Goal: Task Accomplishment & Management: Complete application form

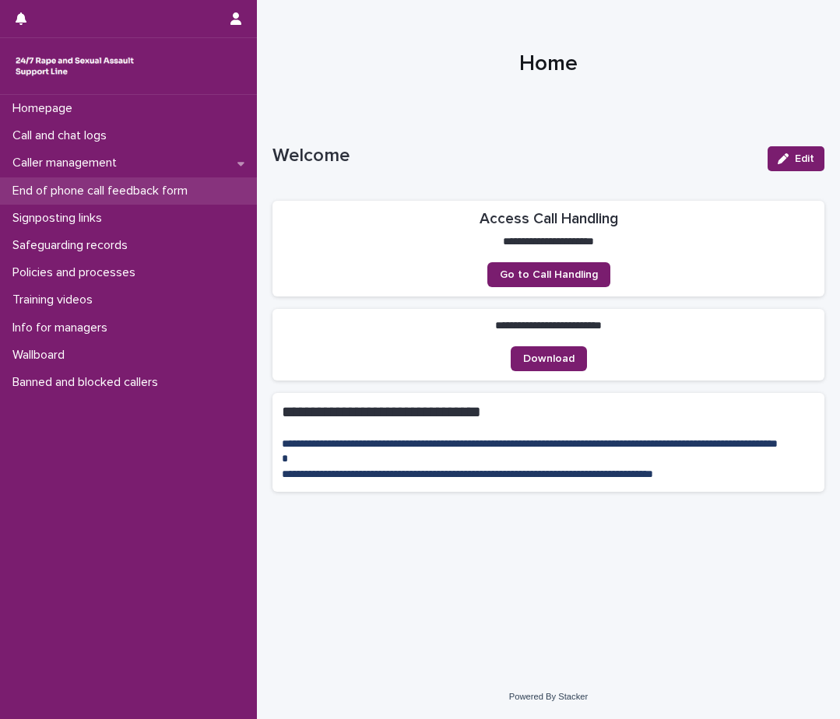
click at [134, 190] on p "End of phone call feedback form" at bounding box center [103, 191] width 194 height 15
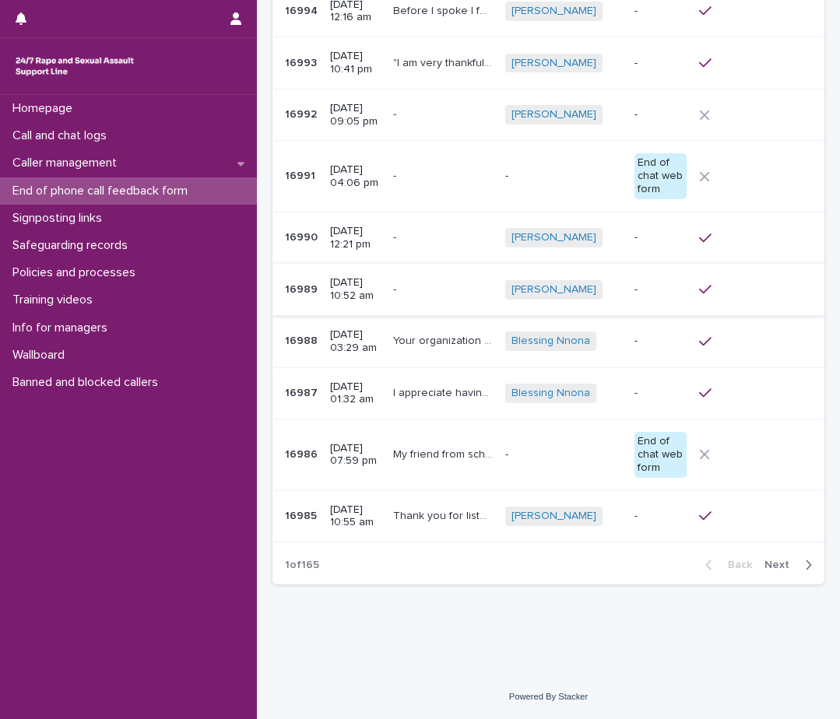
scroll to position [213, 0]
click at [764, 561] on span "Next" at bounding box center [781, 565] width 34 height 11
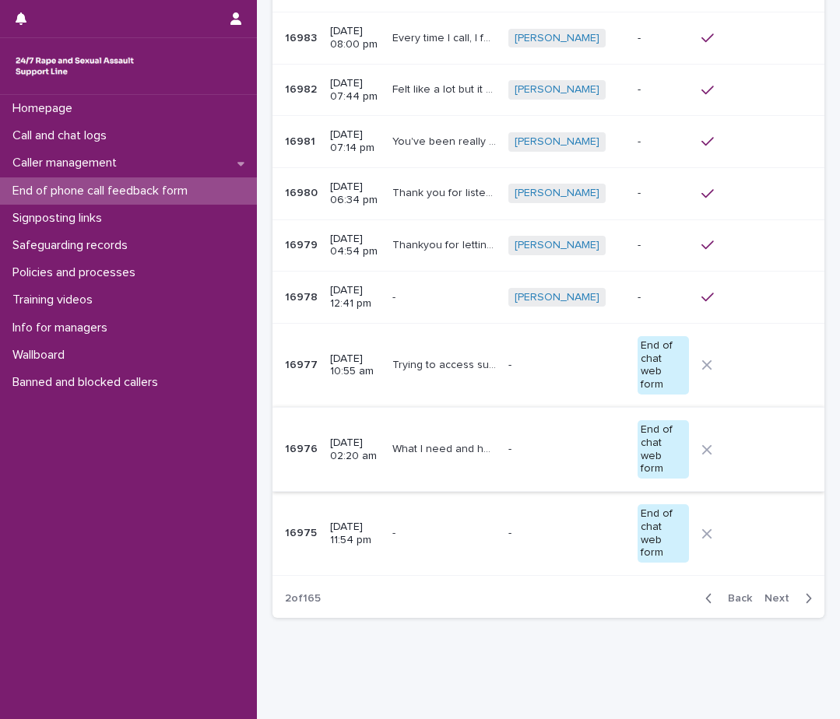
scroll to position [233, 0]
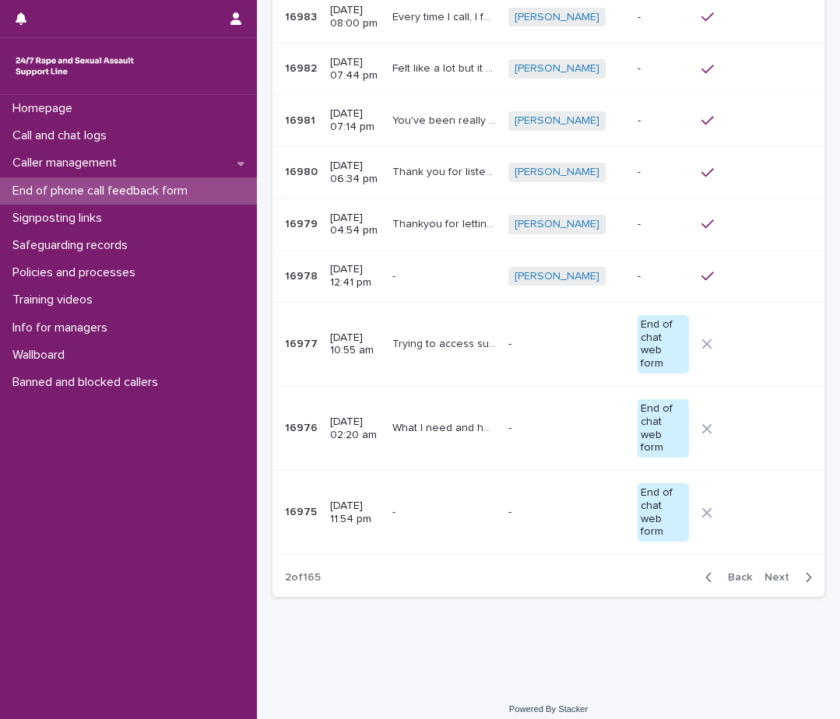
click at [729, 572] on span "Back" at bounding box center [734, 577] width 33 height 11
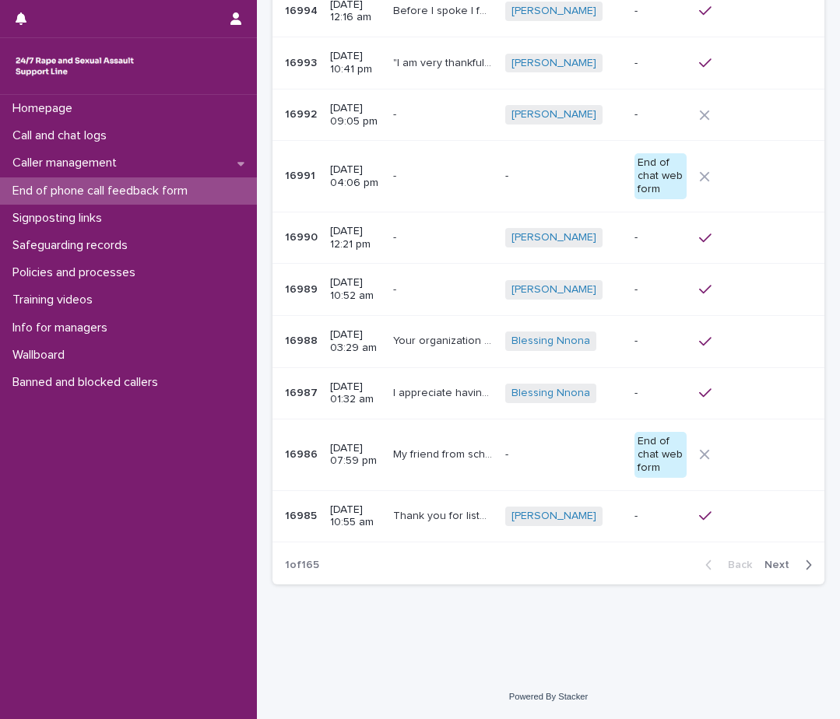
scroll to position [213, 0]
click at [100, 241] on p "Safeguarding records" at bounding box center [73, 245] width 134 height 15
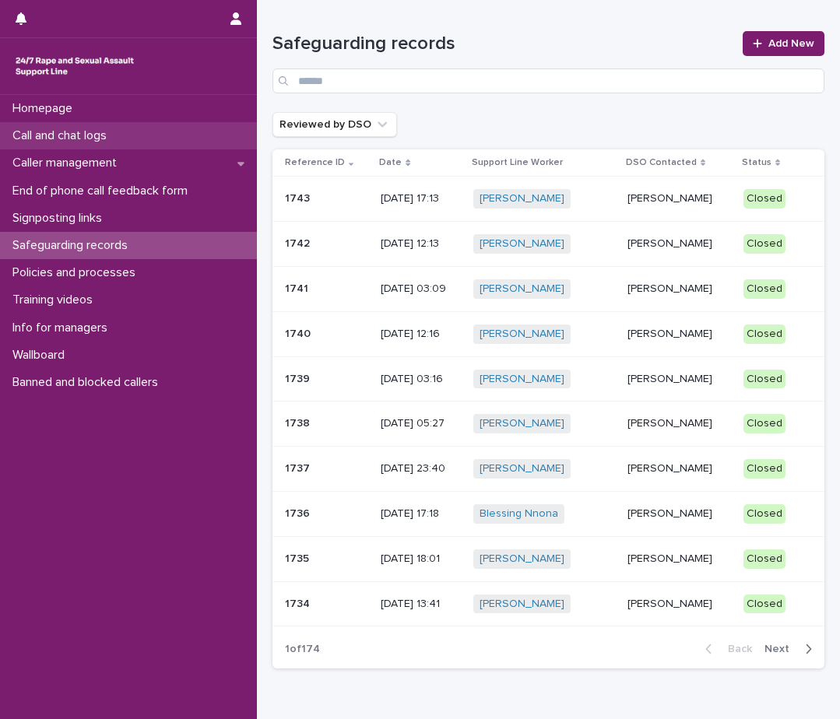
click at [79, 132] on p "Call and chat logs" at bounding box center [62, 135] width 113 height 15
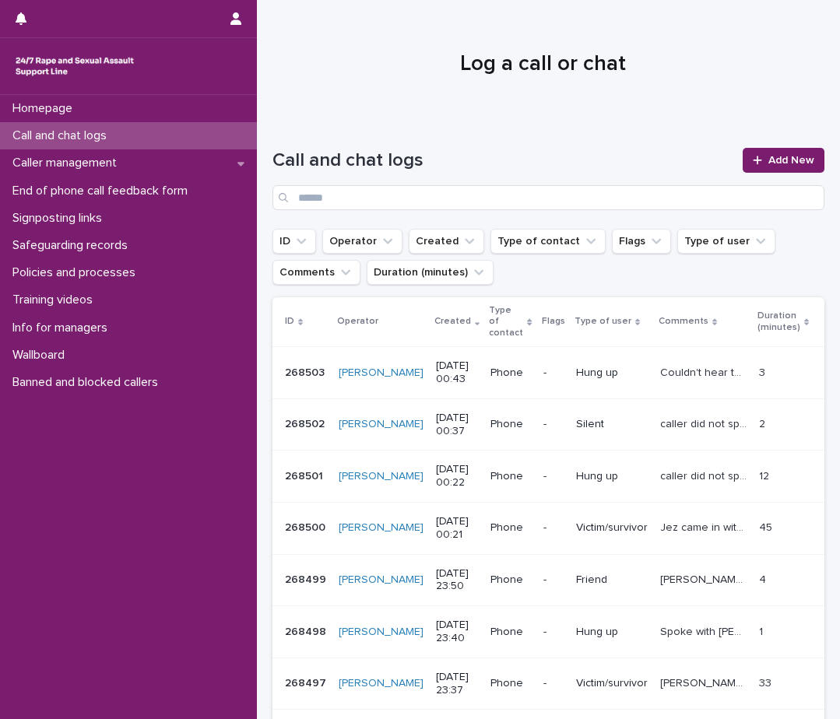
click at [802, 173] on div "Call and chat logs Add New" at bounding box center [548, 179] width 552 height 62
click at [778, 161] on span "Add New" at bounding box center [791, 160] width 46 height 11
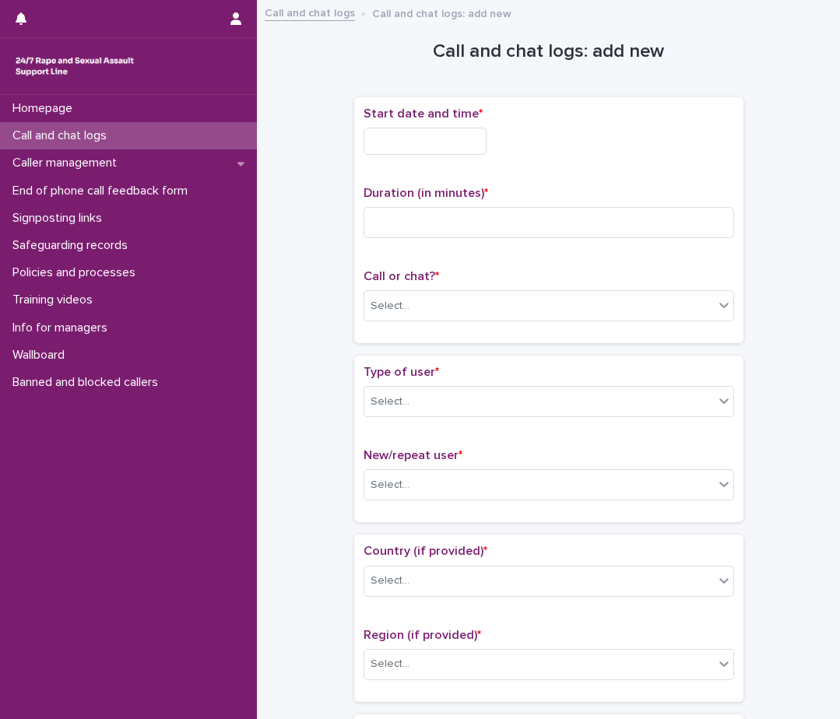
click at [483, 139] on input "text" at bounding box center [424, 141] width 123 height 27
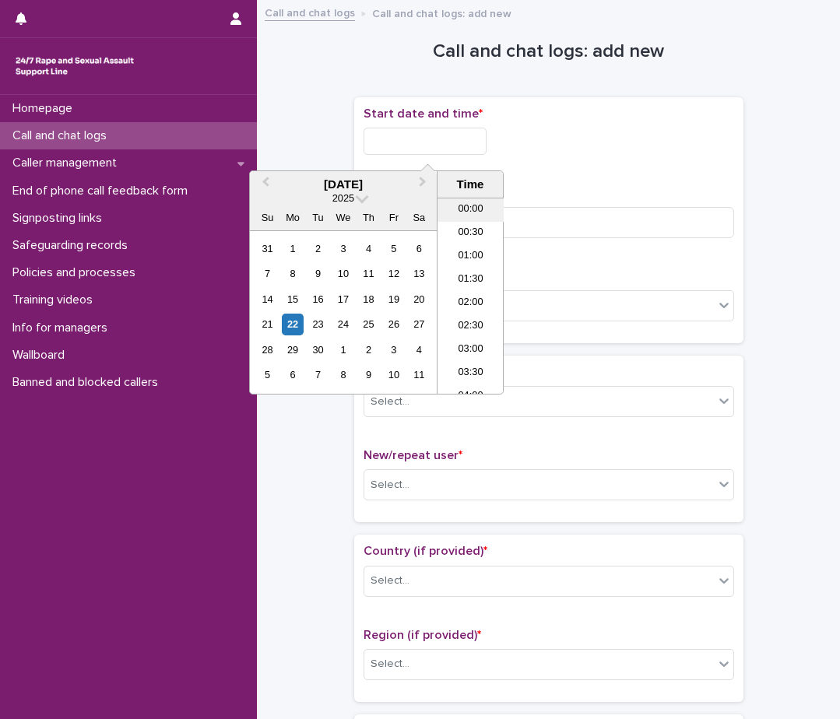
click at [470, 206] on li "00:00" at bounding box center [470, 209] width 66 height 23
click at [460, 135] on input "**********" at bounding box center [424, 141] width 123 height 27
type input "**********"
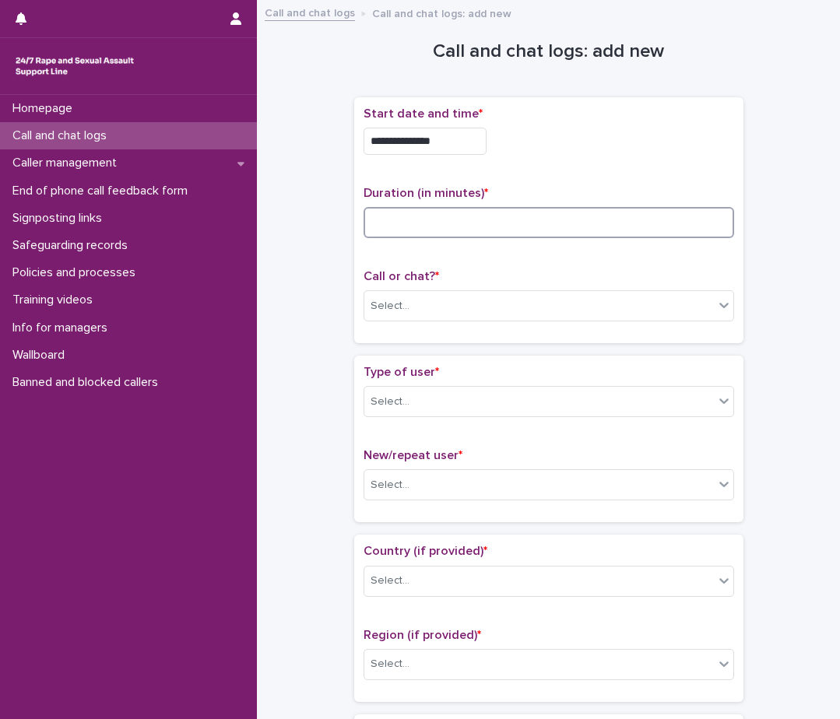
click at [609, 226] on input at bounding box center [548, 222] width 370 height 31
type input "**"
click at [560, 307] on div "Select..." at bounding box center [538, 306] width 349 height 26
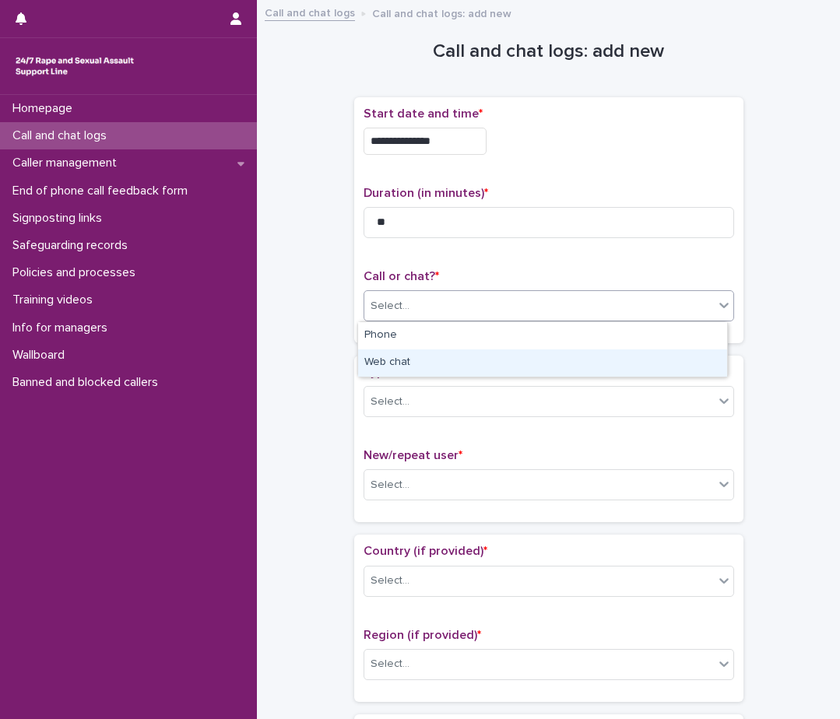
click at [464, 357] on div "Web chat" at bounding box center [542, 362] width 369 height 27
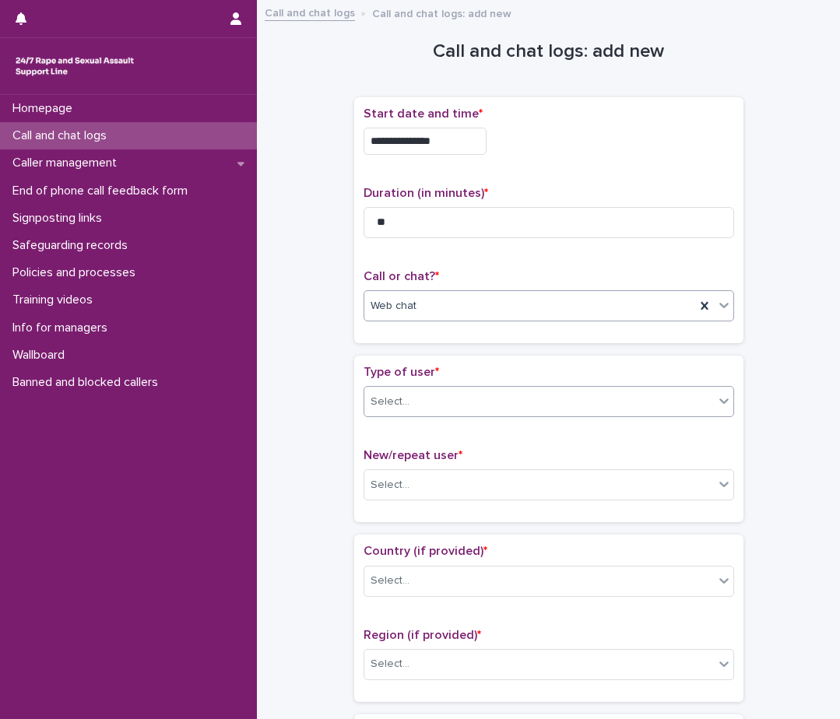
click at [415, 405] on div "Select..." at bounding box center [538, 402] width 349 height 26
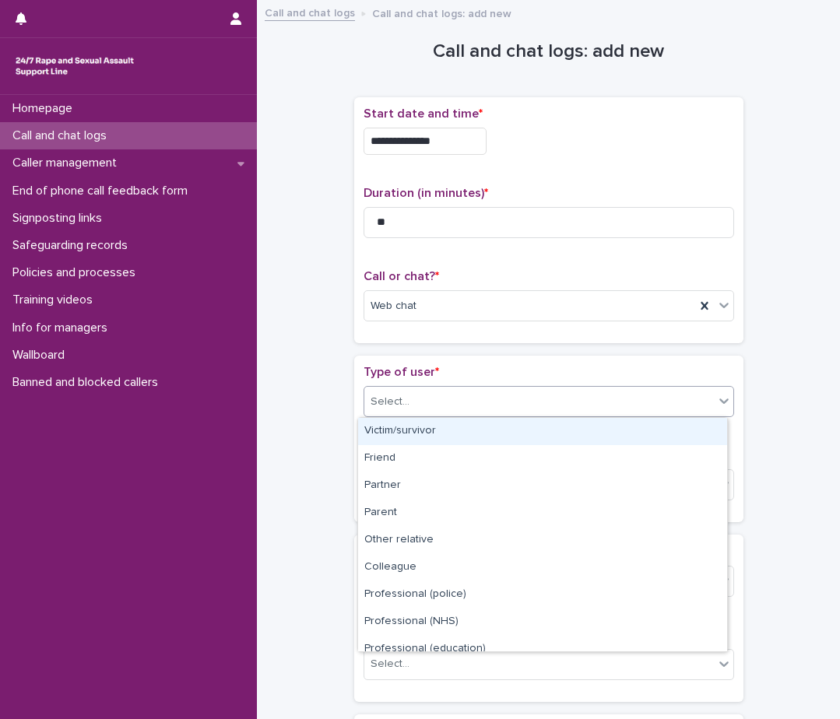
click at [406, 427] on div "Victim/survivor" at bounding box center [542, 431] width 369 height 27
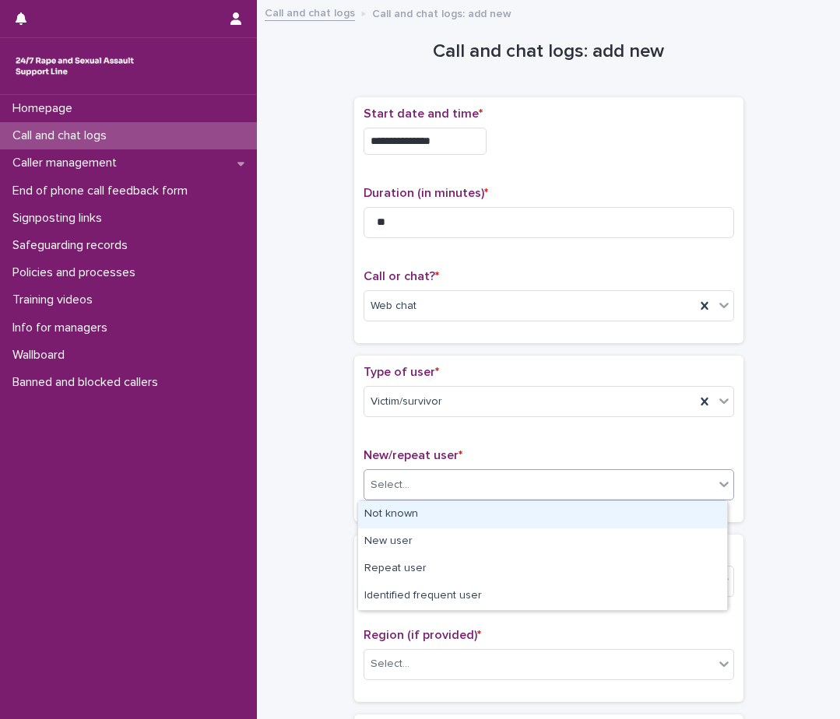
click at [394, 475] on div "Select..." at bounding box center [538, 485] width 349 height 26
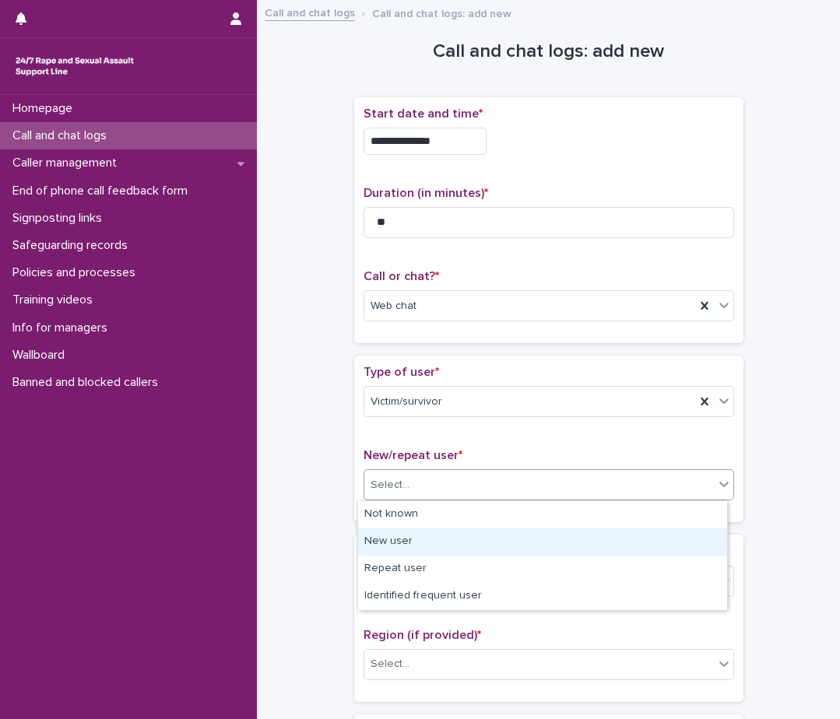
click at [393, 539] on div "New user" at bounding box center [542, 541] width 369 height 27
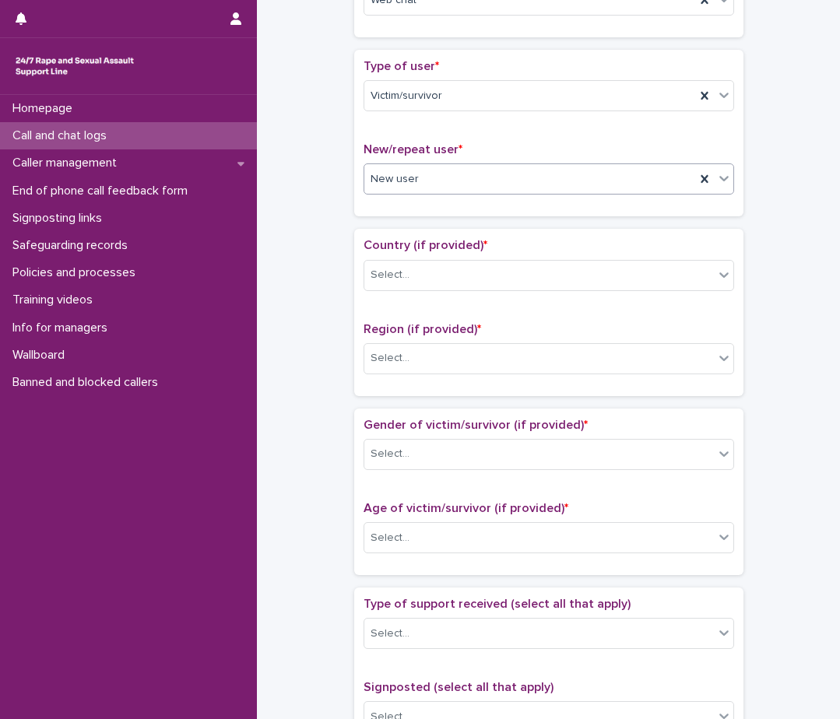
scroll to position [311, 0]
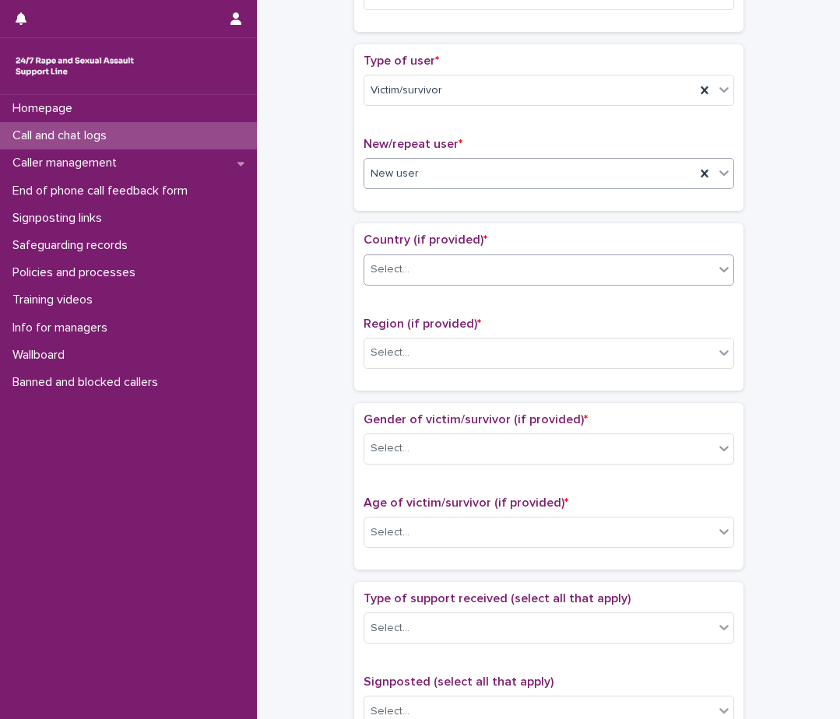
click at [408, 276] on div "Select..." at bounding box center [538, 270] width 349 height 26
click at [291, 375] on div "**********" at bounding box center [548, 494] width 552 height 1592
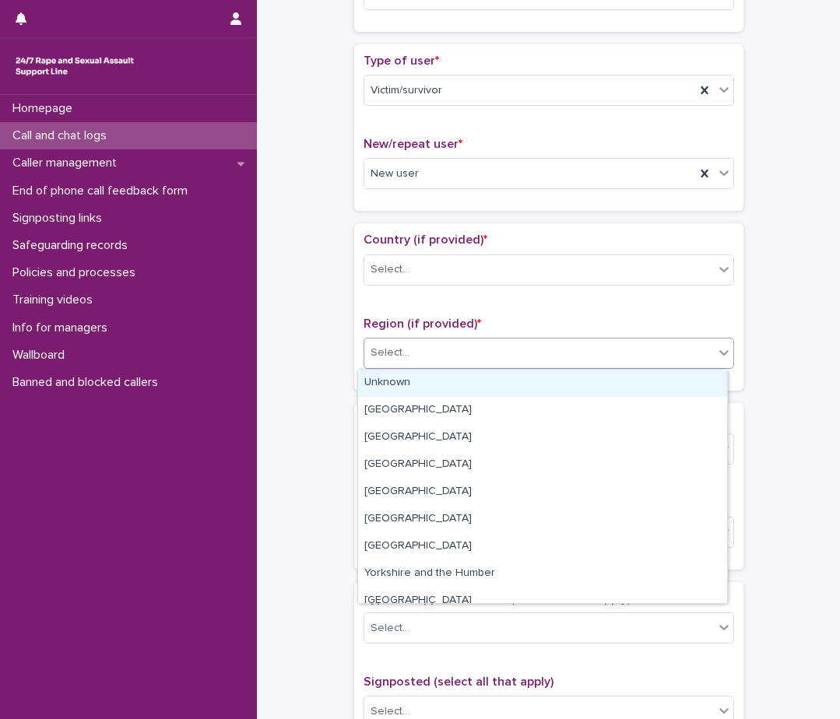
click at [407, 353] on div "Select..." at bounding box center [538, 353] width 349 height 26
click at [401, 385] on div "Unknown" at bounding box center [542, 383] width 369 height 27
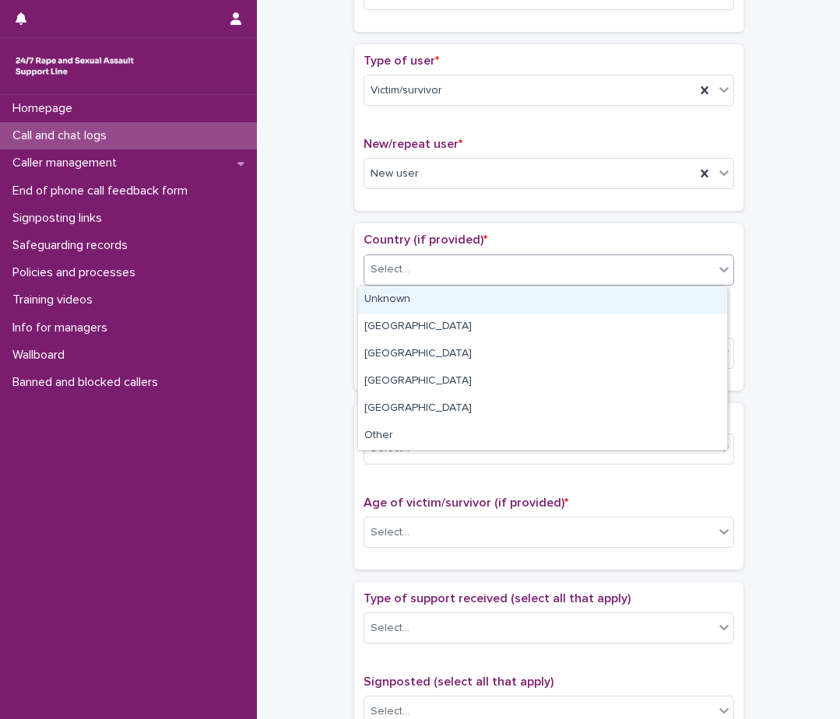
click at [423, 259] on div "Select..." at bounding box center [538, 270] width 349 height 26
click at [416, 298] on div "Unknown" at bounding box center [542, 299] width 369 height 27
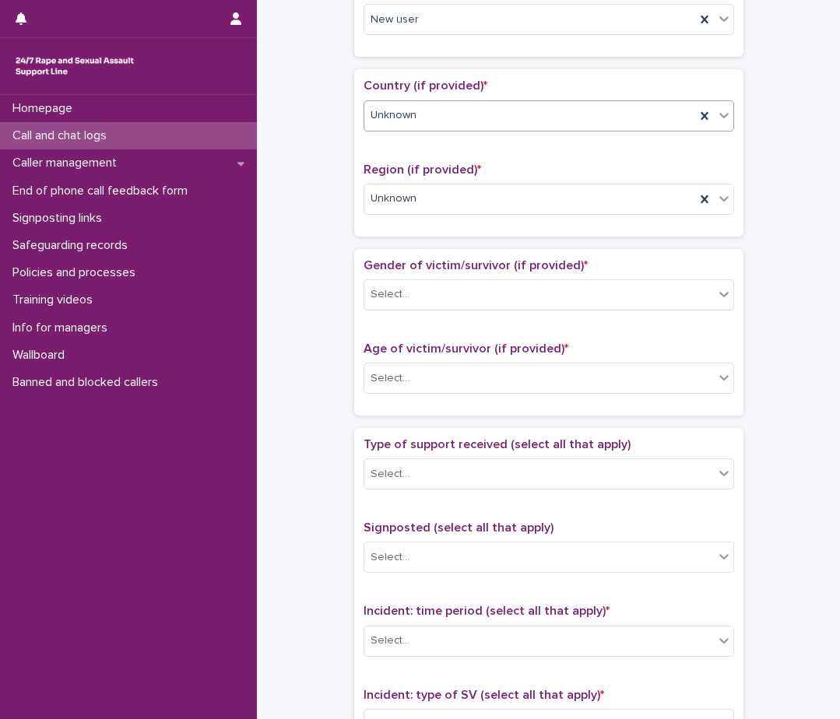
scroll to position [467, 0]
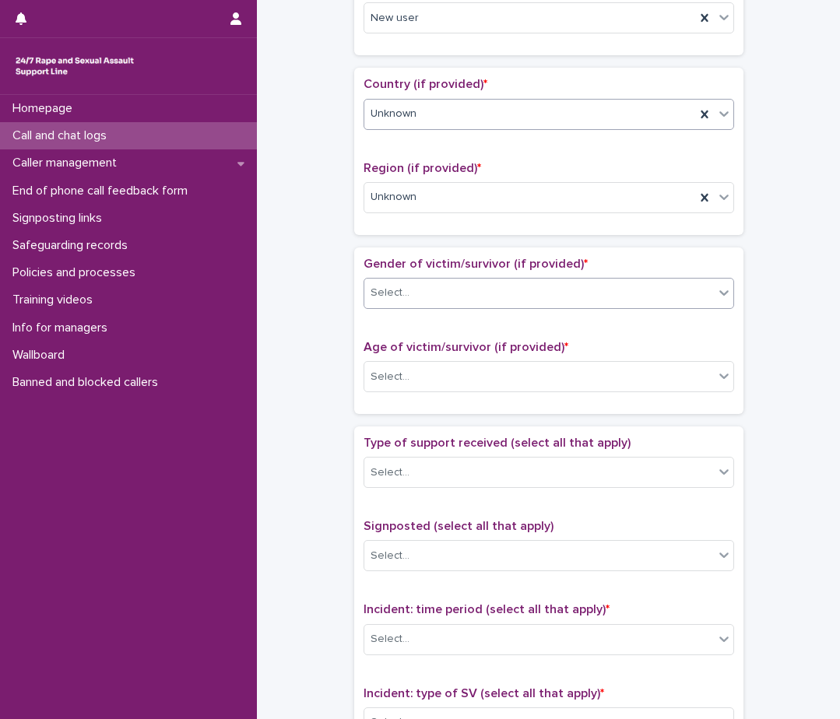
click at [414, 279] on div "Select..." at bounding box center [548, 293] width 370 height 31
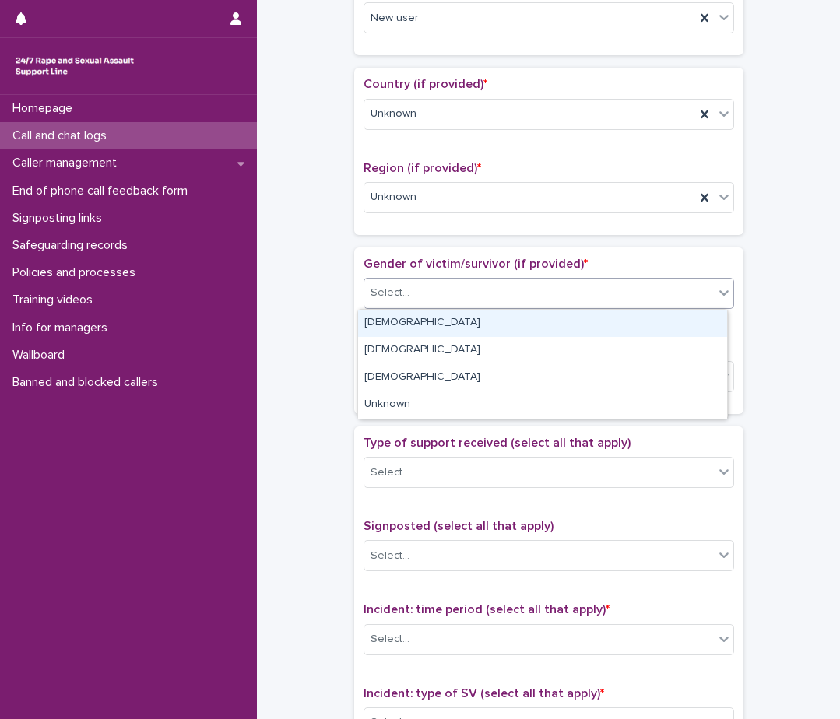
click at [420, 323] on div "[DEMOGRAPHIC_DATA]" at bounding box center [542, 323] width 369 height 27
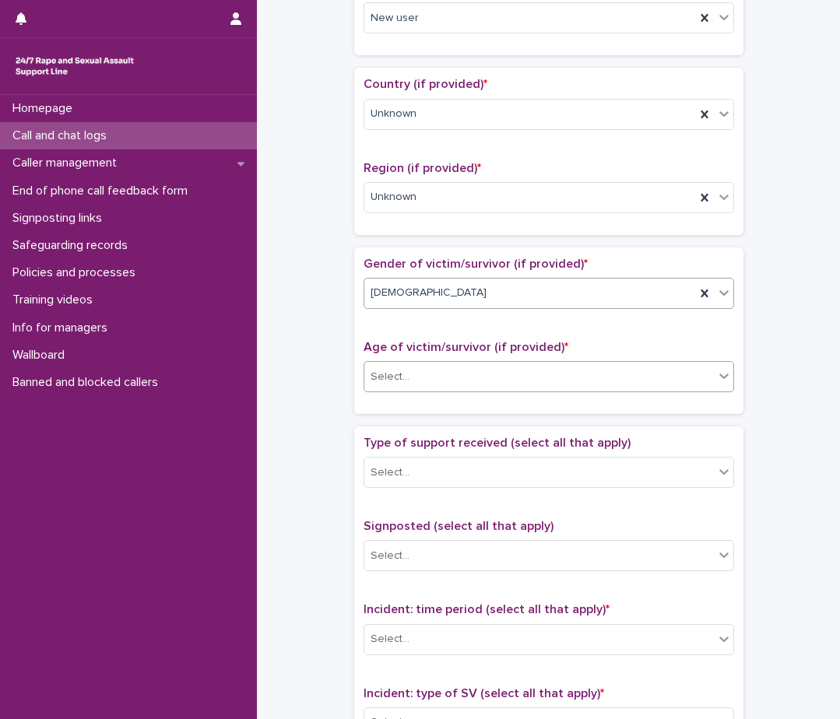
click at [416, 387] on div "Select..." at bounding box center [538, 377] width 349 height 26
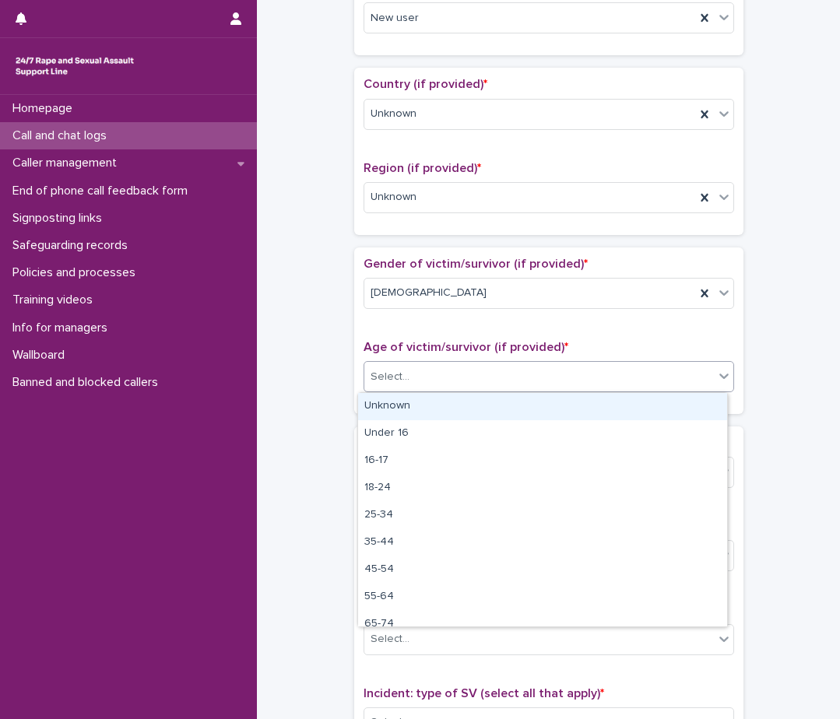
click at [398, 409] on div "Unknown" at bounding box center [542, 406] width 369 height 27
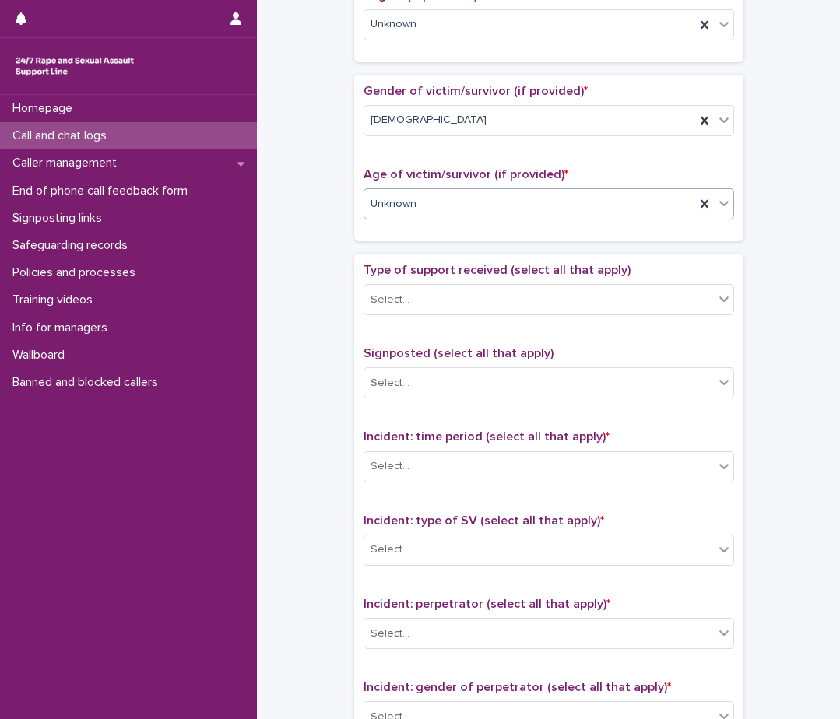
scroll to position [700, 0]
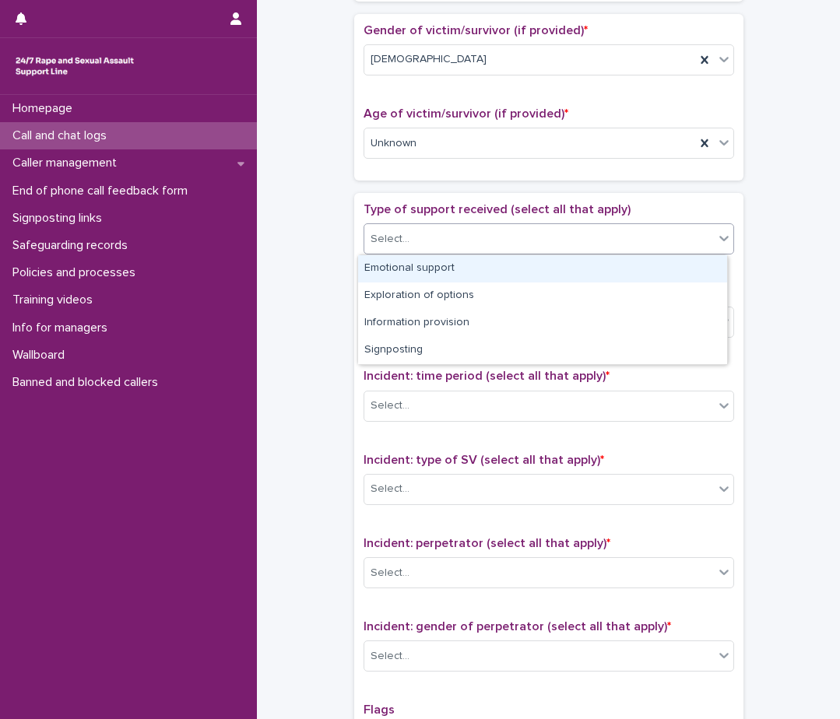
click at [423, 241] on div "Select..." at bounding box center [538, 239] width 349 height 26
click at [414, 272] on div "Emotional support" at bounding box center [542, 268] width 369 height 27
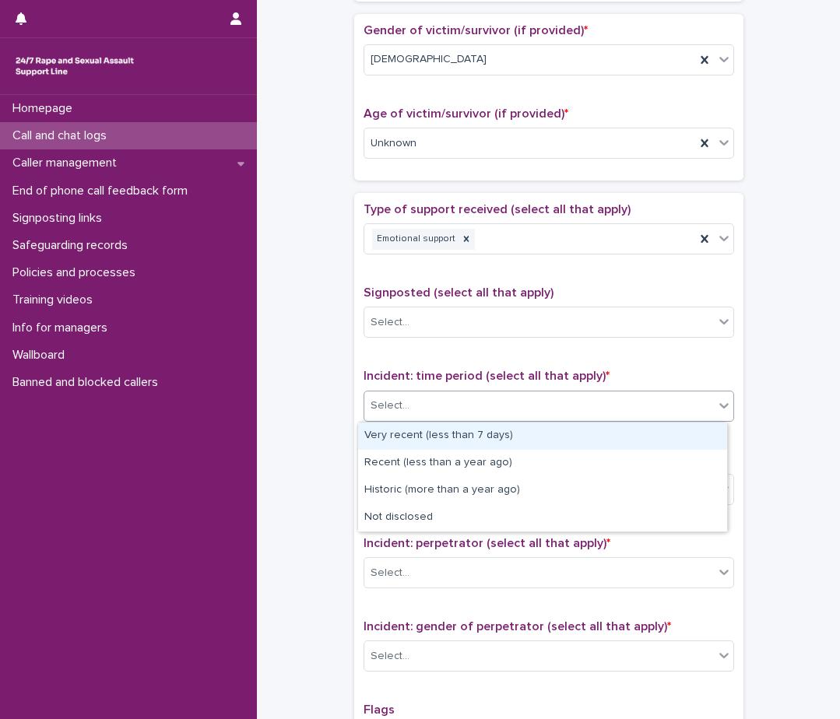
click at [415, 399] on div "Select..." at bounding box center [538, 406] width 349 height 26
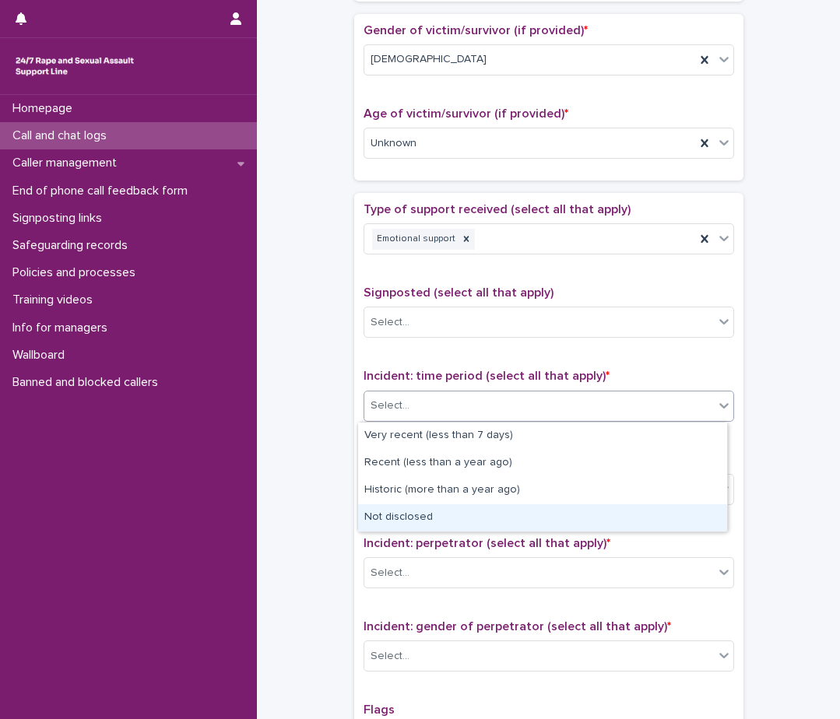
click at [409, 519] on div "Not disclosed" at bounding box center [542, 517] width 369 height 27
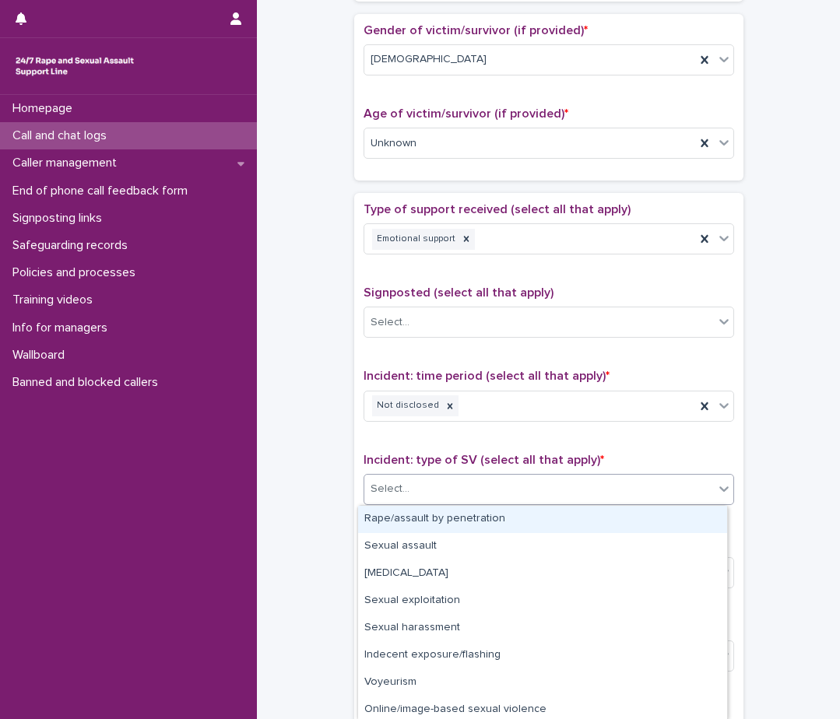
click at [416, 489] on div "Select..." at bounding box center [538, 489] width 349 height 26
click at [407, 521] on div "Rape/assault by penetration" at bounding box center [542, 519] width 369 height 27
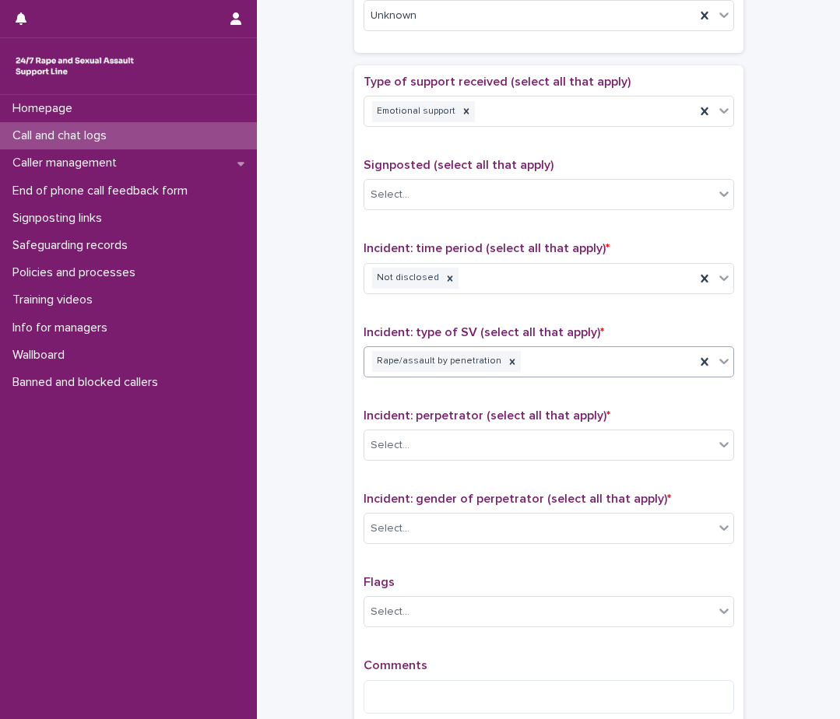
scroll to position [856, 0]
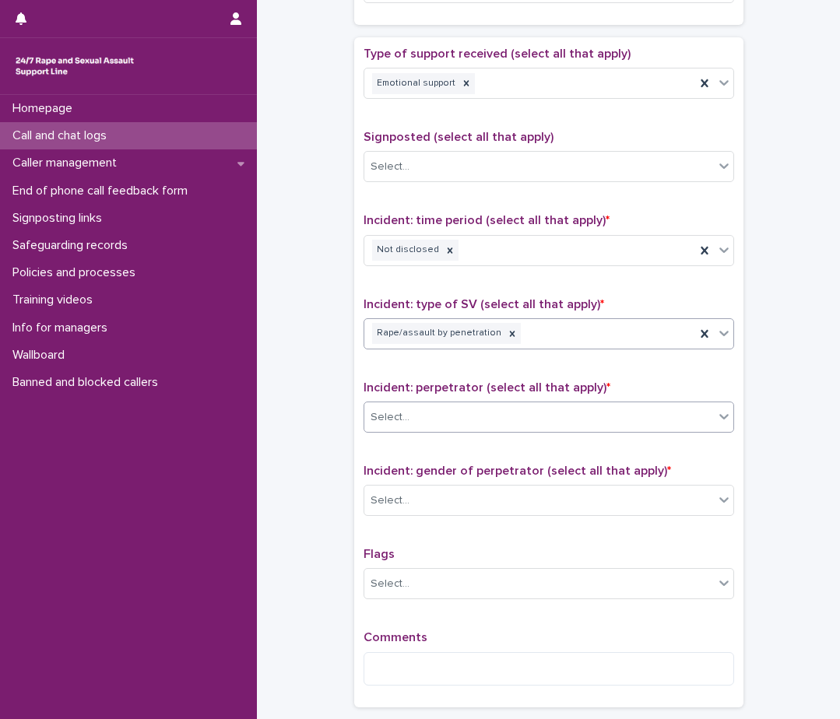
click at [374, 421] on div "Select..." at bounding box center [389, 417] width 39 height 16
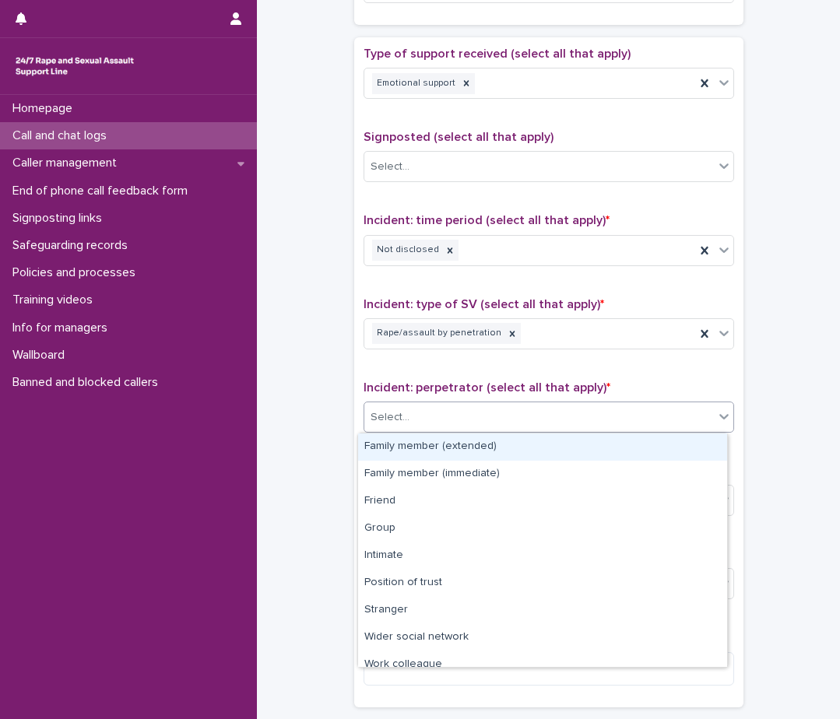
click at [391, 441] on div "Family member (extended)" at bounding box center [542, 447] width 369 height 27
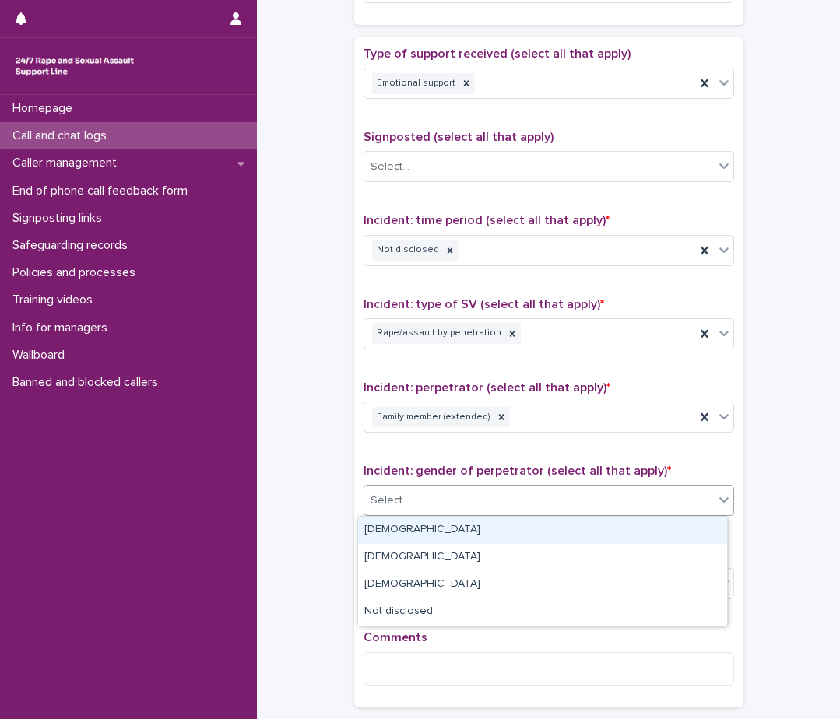
click at [466, 505] on div "Select..." at bounding box center [538, 501] width 349 height 26
click at [448, 530] on div "[DEMOGRAPHIC_DATA]" at bounding box center [542, 530] width 369 height 27
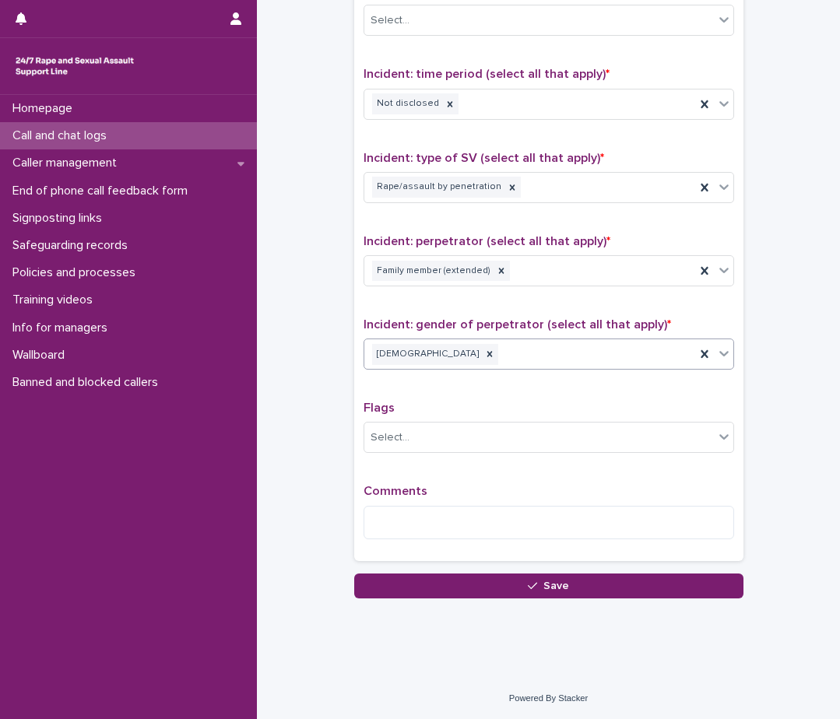
scroll to position [1003, 0]
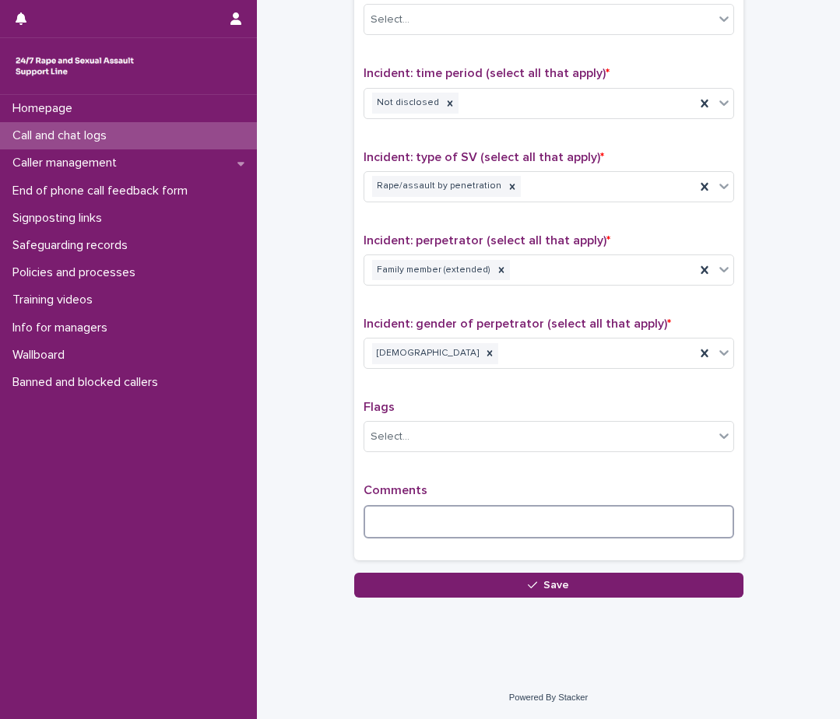
click at [405, 518] on textarea at bounding box center [548, 521] width 370 height 33
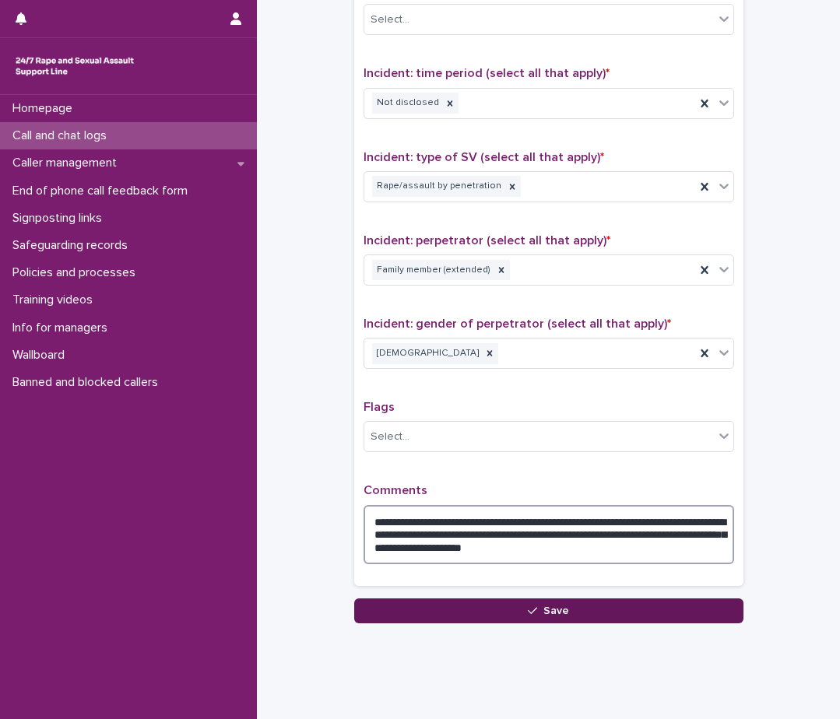
type textarea "**********"
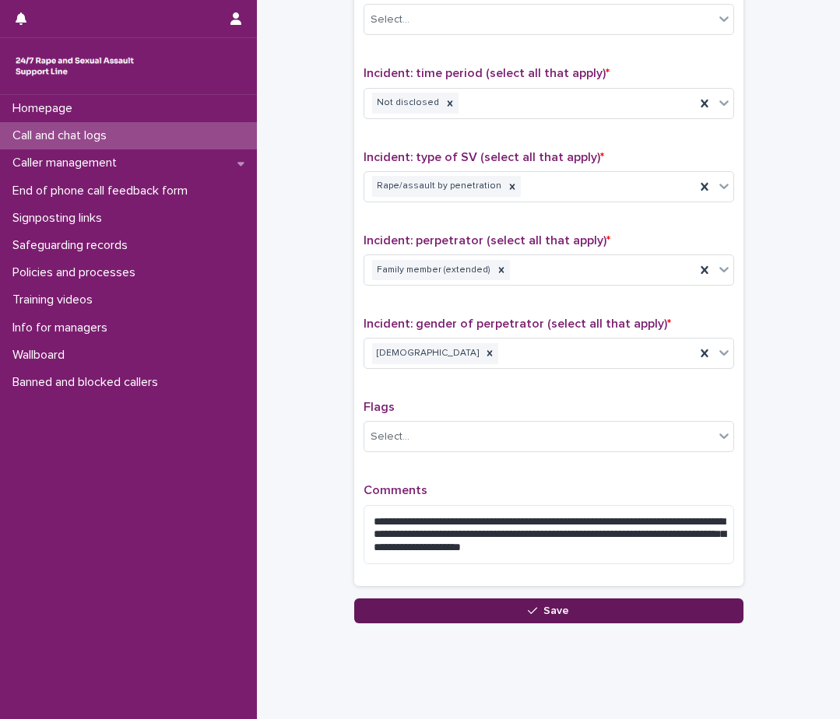
click at [452, 605] on button "Save" at bounding box center [548, 611] width 389 height 25
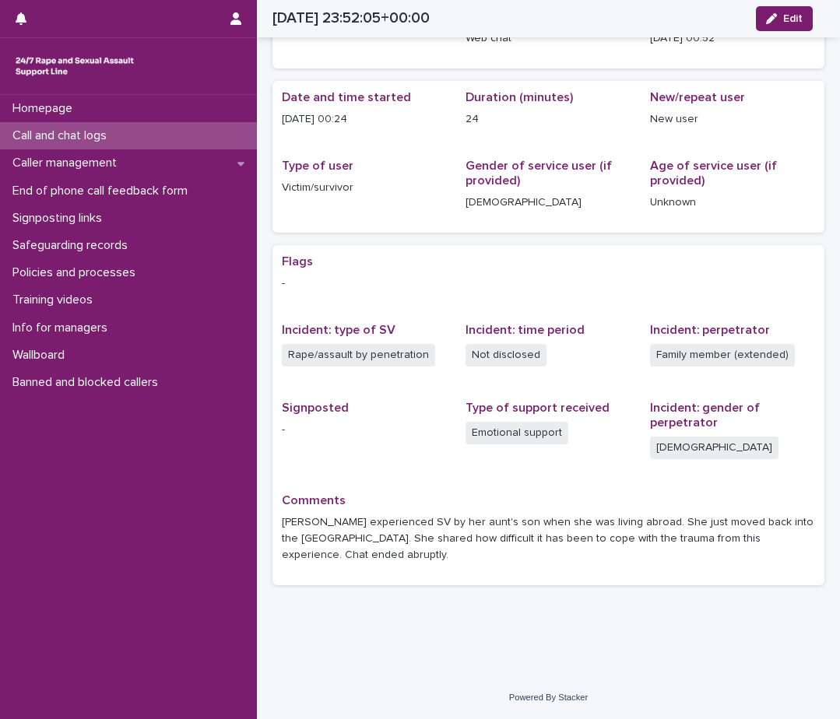
scroll to position [78, 0]
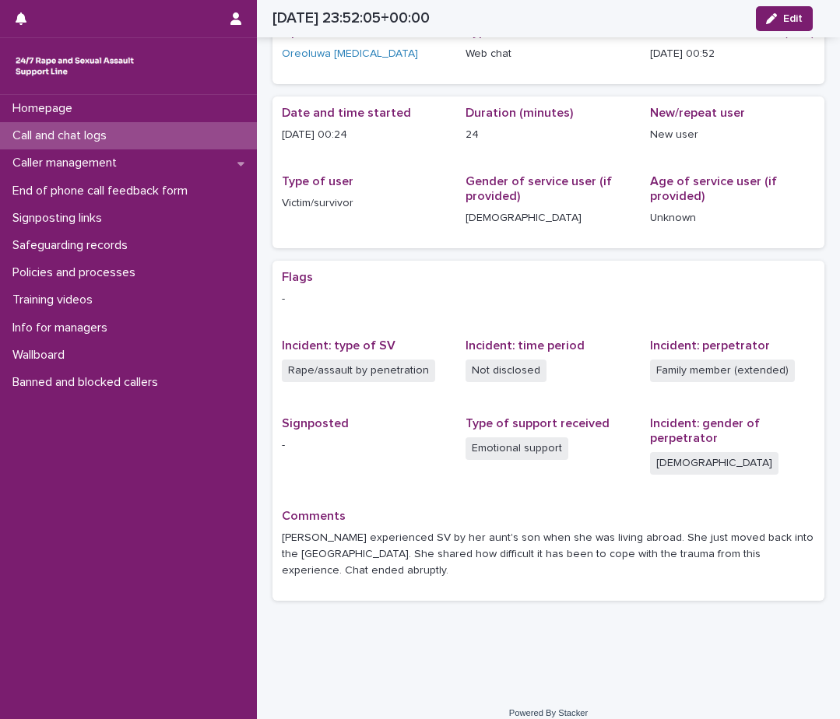
click at [97, 135] on p "Call and chat logs" at bounding box center [62, 135] width 113 height 15
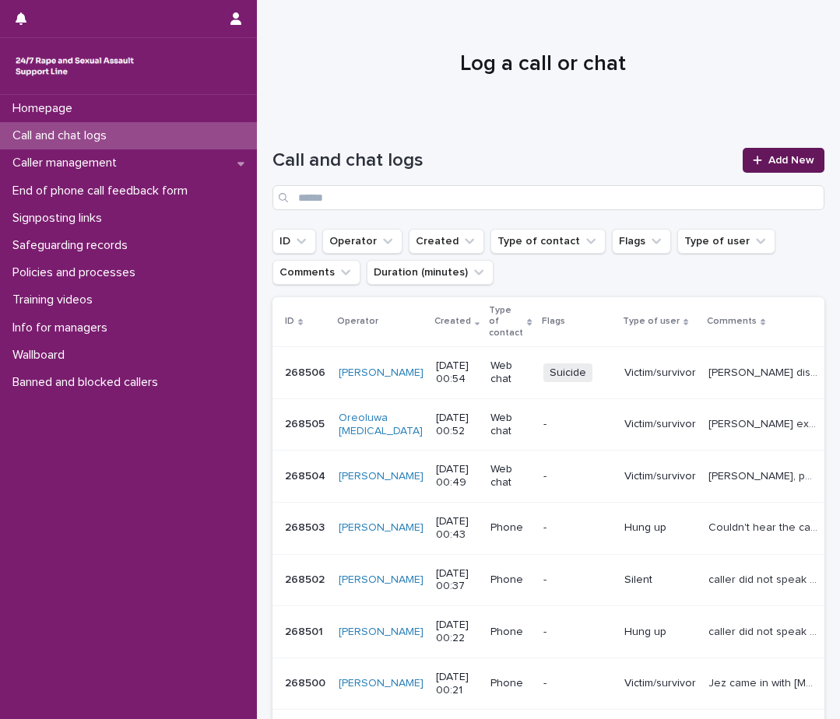
click at [774, 153] on link "Add New" at bounding box center [784, 160] width 82 height 25
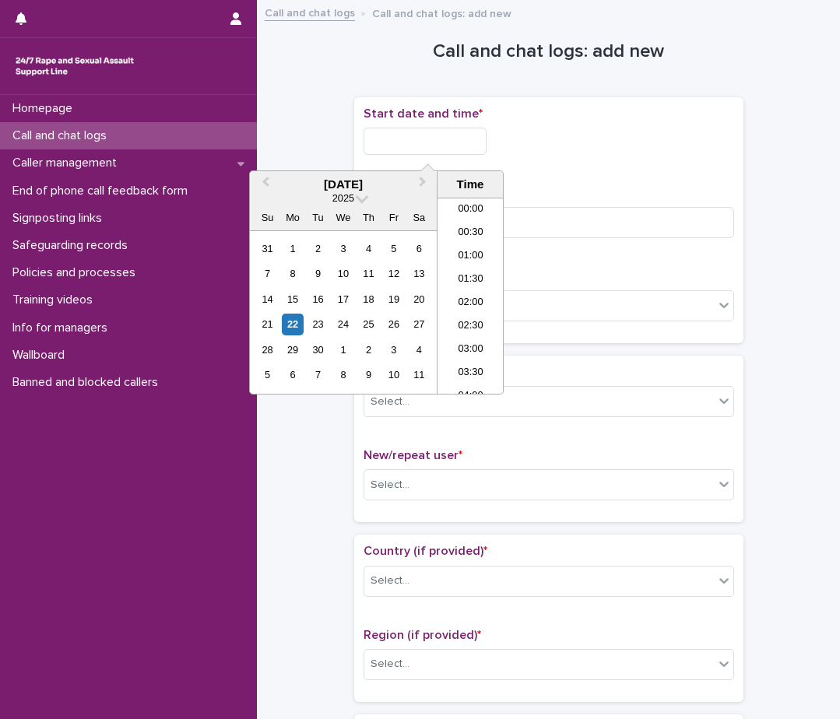
click at [469, 135] on input "text" at bounding box center [424, 141] width 123 height 27
click at [472, 205] on li "00:00" at bounding box center [470, 209] width 66 height 23
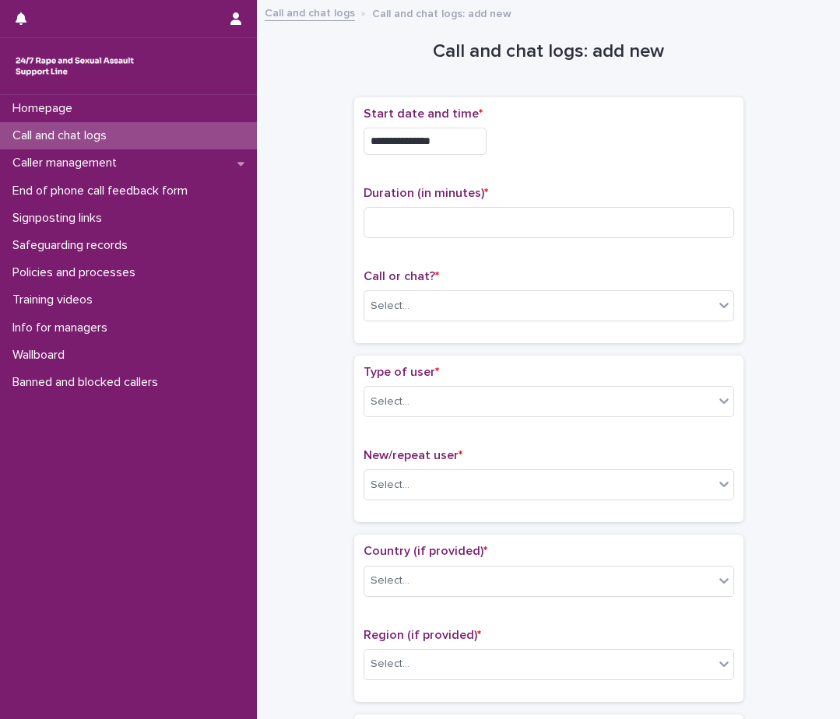
click at [472, 139] on input "**********" at bounding box center [424, 141] width 123 height 27
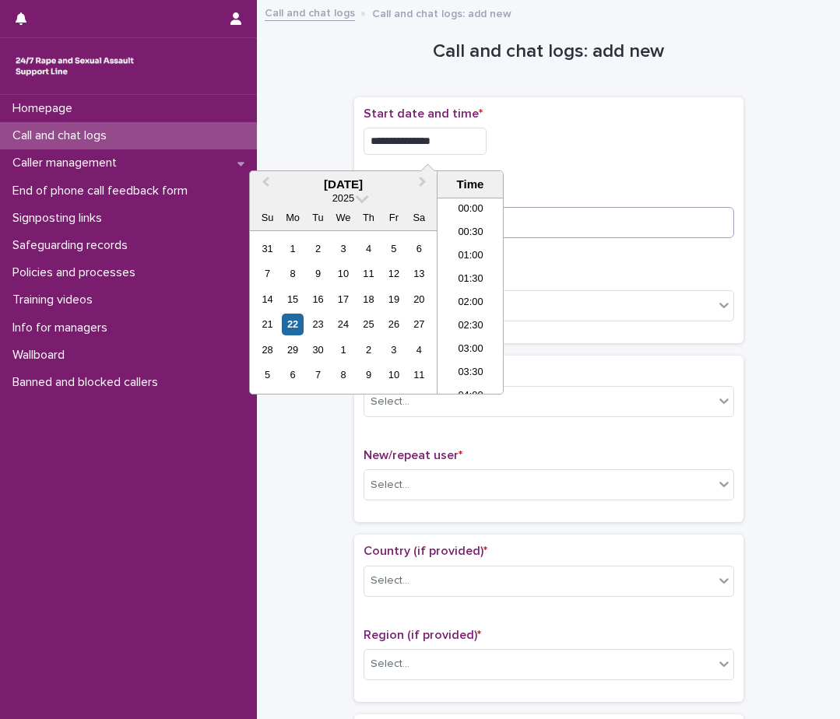
type input "**********"
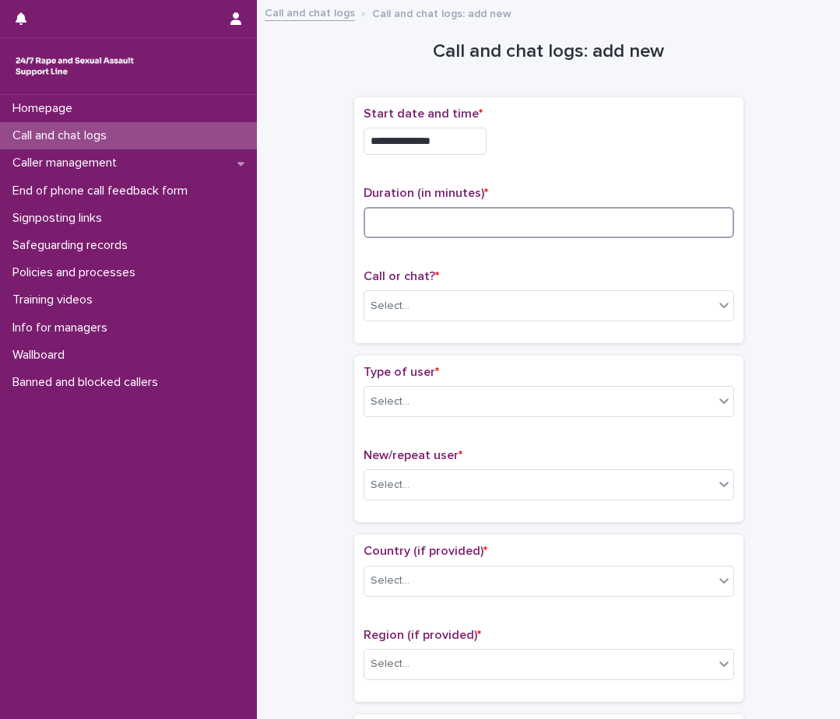
click at [655, 233] on input at bounding box center [548, 222] width 370 height 31
type input "*"
click at [518, 289] on div "Call or chat? * Select..." at bounding box center [548, 301] width 370 height 65
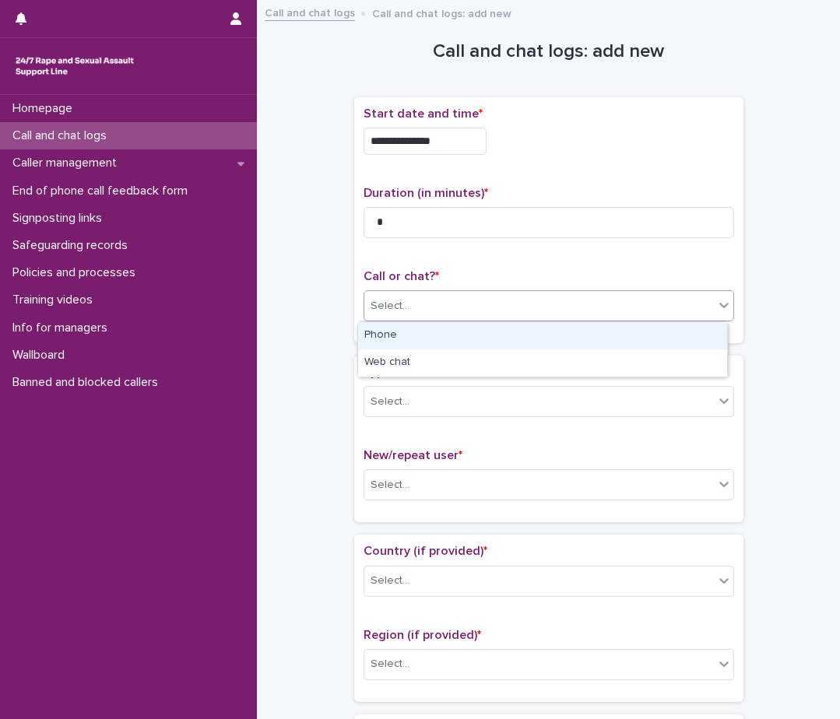
click at [518, 303] on div "Select..." at bounding box center [538, 306] width 349 height 26
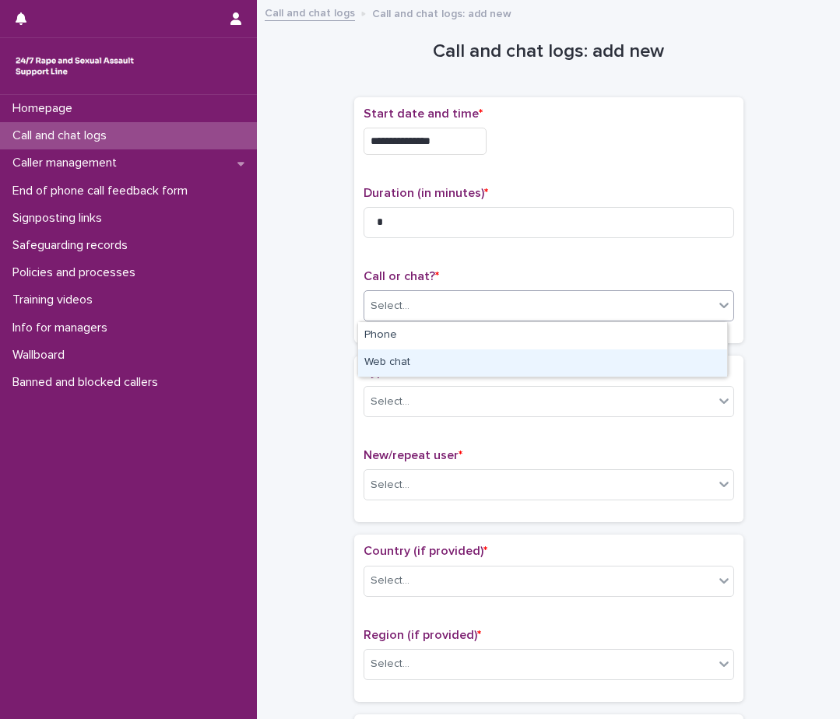
click at [476, 366] on div "Web chat" at bounding box center [542, 362] width 369 height 27
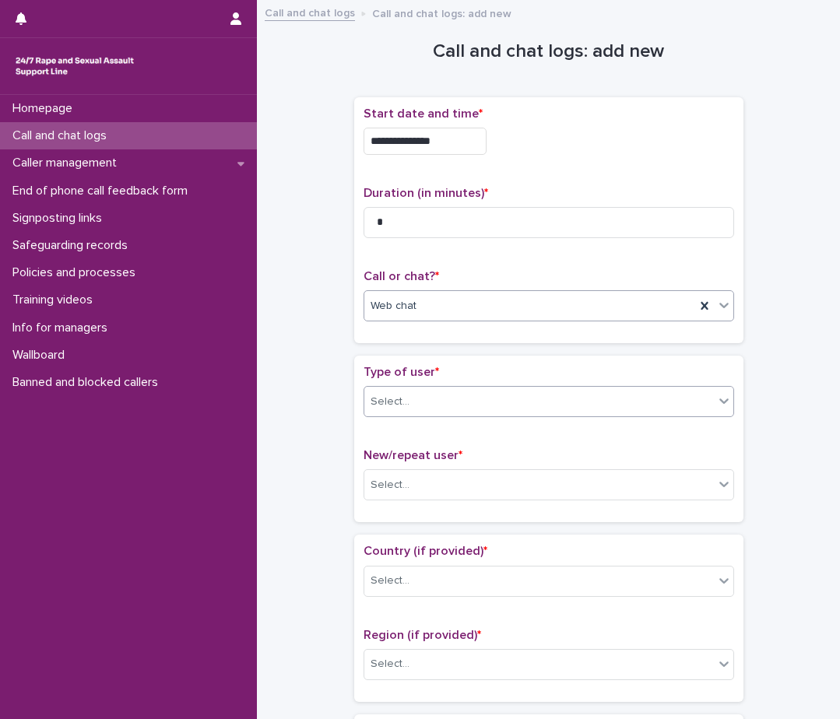
click at [431, 406] on div "Select..." at bounding box center [538, 402] width 349 height 26
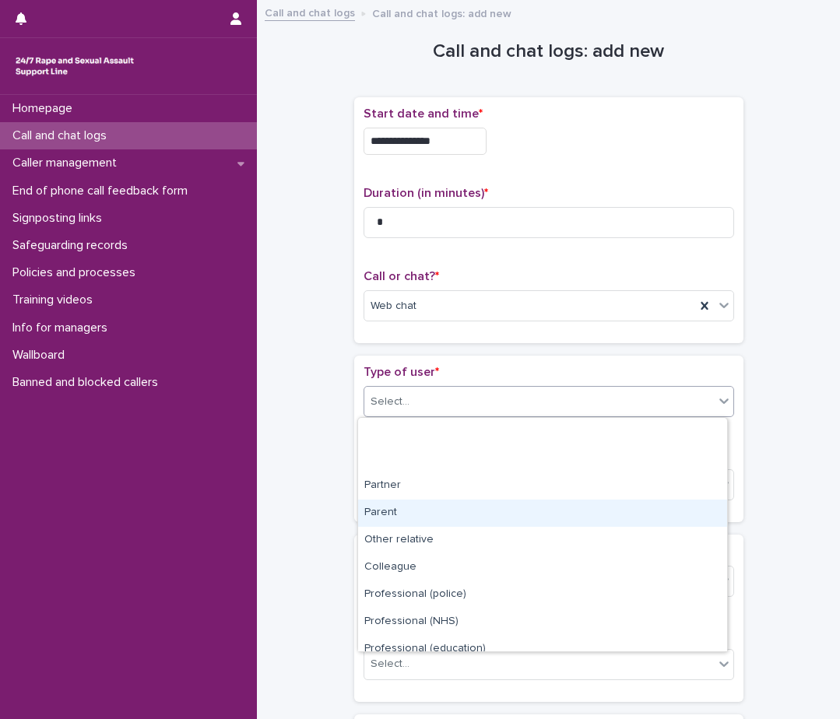
scroll to position [175, 0]
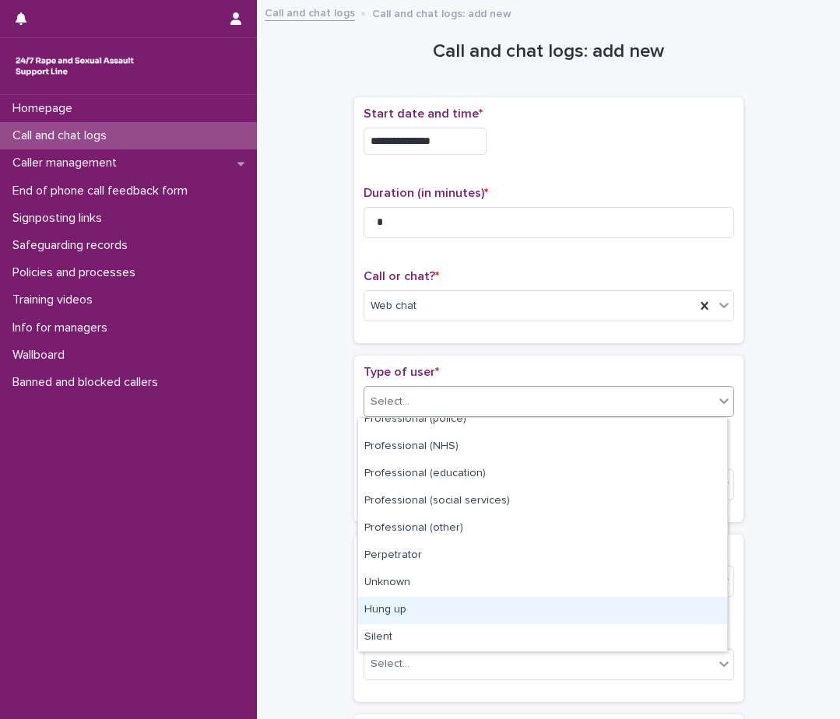
click at [425, 616] on div "Hung up" at bounding box center [542, 610] width 369 height 27
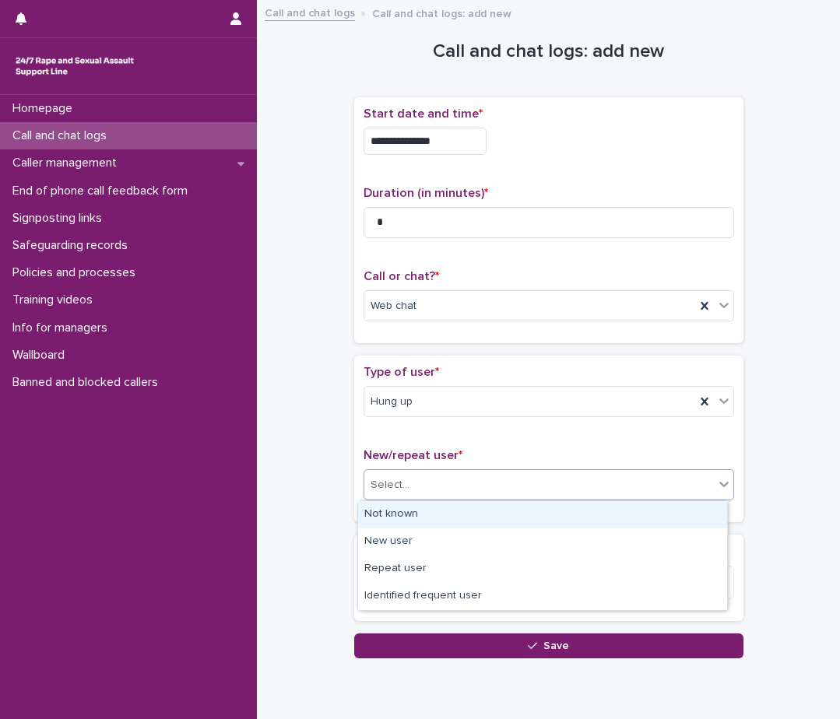
click at [433, 484] on div "Select..." at bounding box center [538, 485] width 349 height 26
click at [421, 518] on div "Not known" at bounding box center [542, 514] width 369 height 27
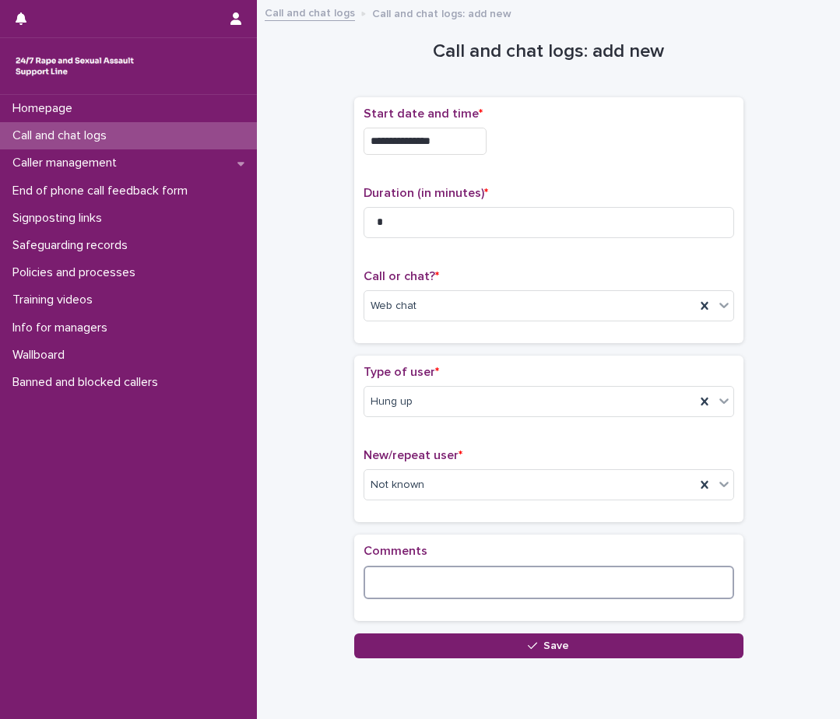
click at [399, 594] on textarea at bounding box center [548, 582] width 370 height 33
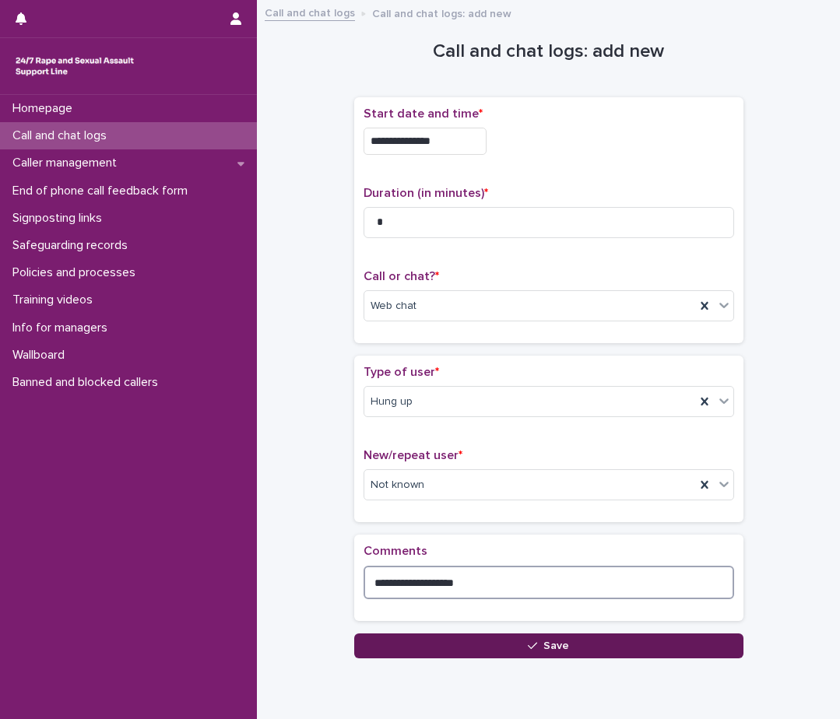
type textarea "**********"
click at [423, 640] on button "Save" at bounding box center [548, 646] width 389 height 25
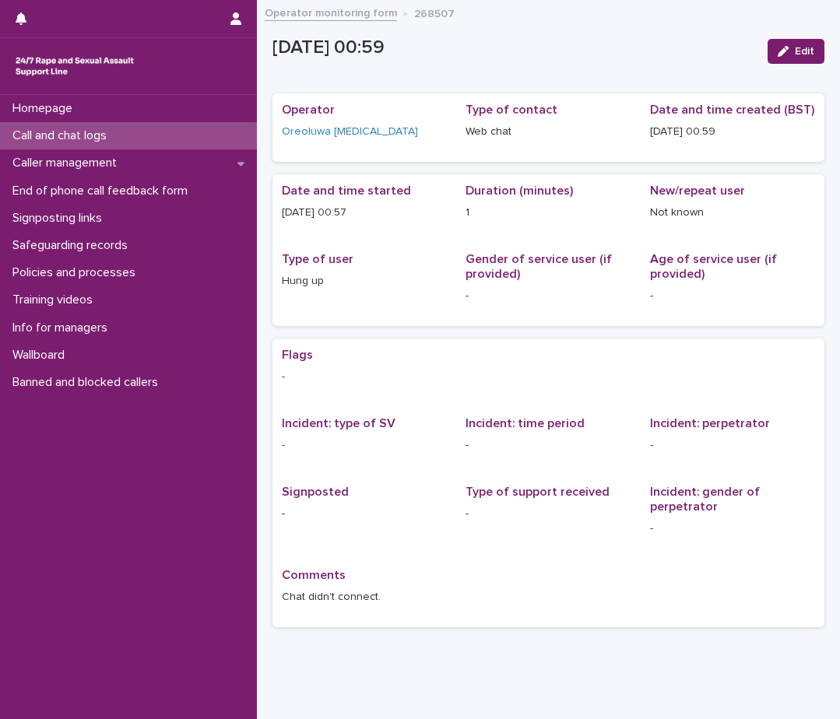
click at [134, 133] on div "Call and chat logs" at bounding box center [128, 135] width 257 height 27
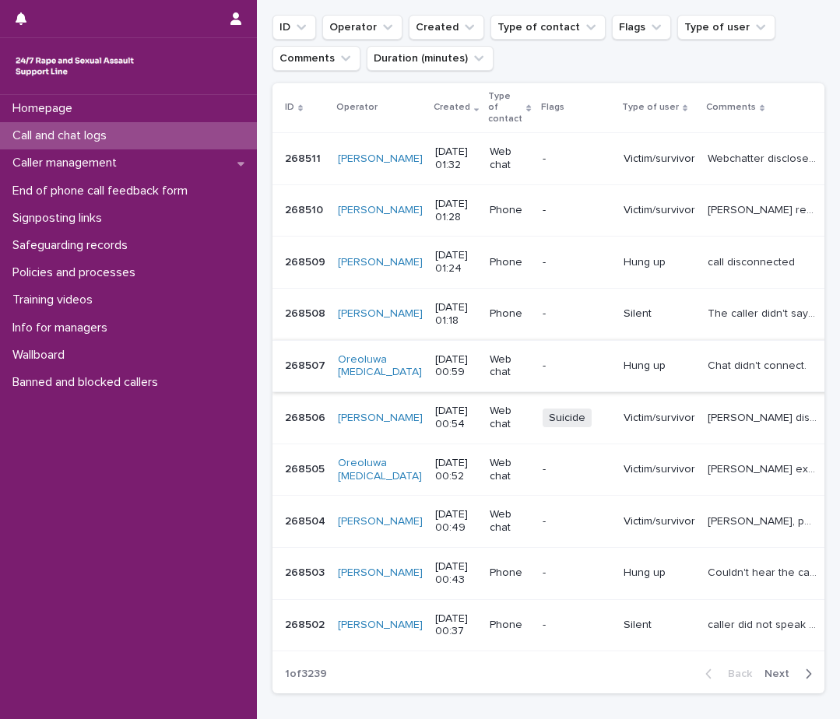
scroll to position [233, 0]
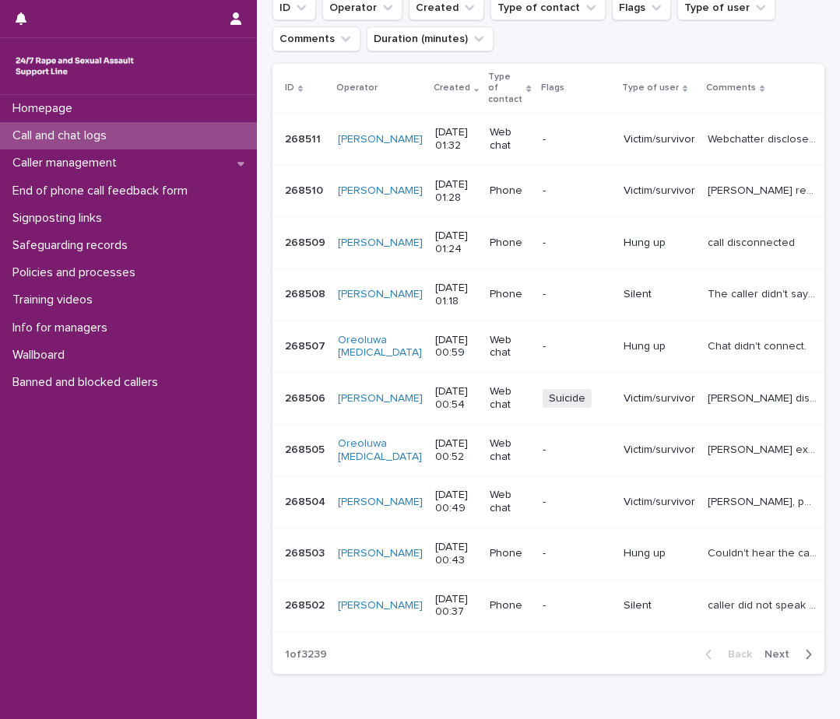
click at [126, 557] on div "Homepage Call and chat logs Caller management End of phone call feedback form S…" at bounding box center [128, 407] width 257 height 624
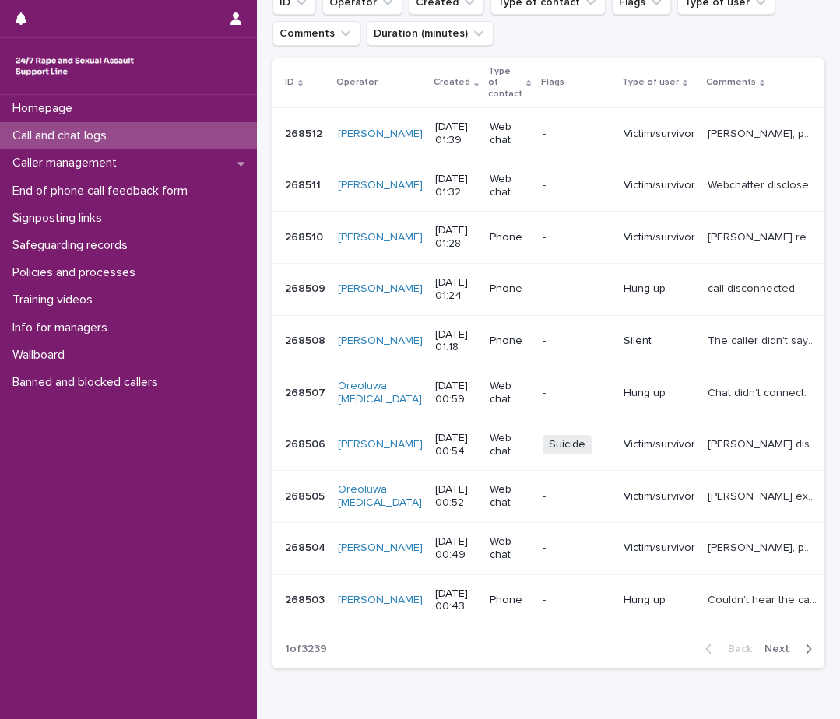
click at [122, 659] on div "Homepage Call and chat logs Caller management End of phone call feedback form S…" at bounding box center [128, 407] width 257 height 624
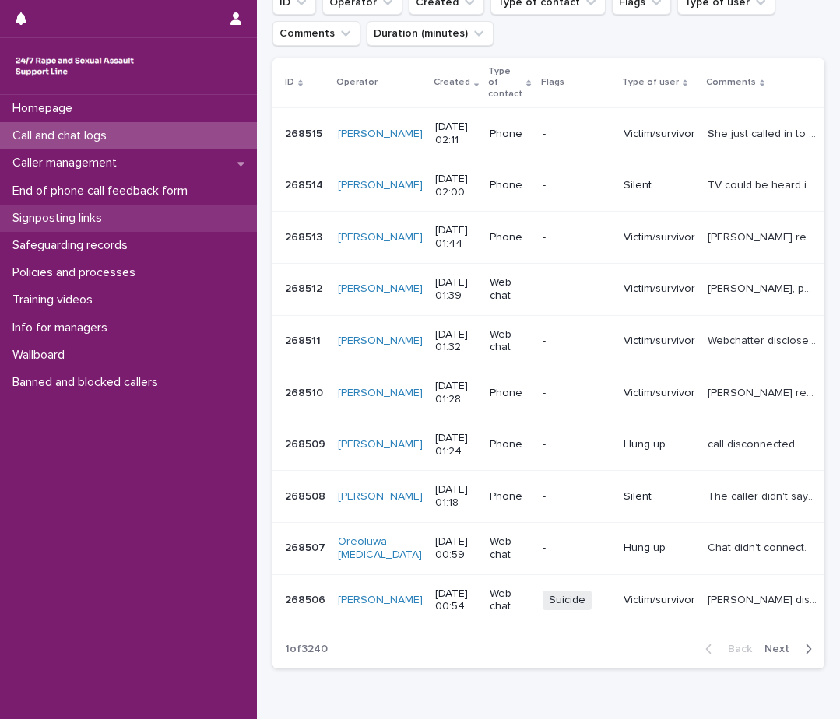
click at [79, 211] on p "Signposting links" at bounding box center [60, 218] width 108 height 15
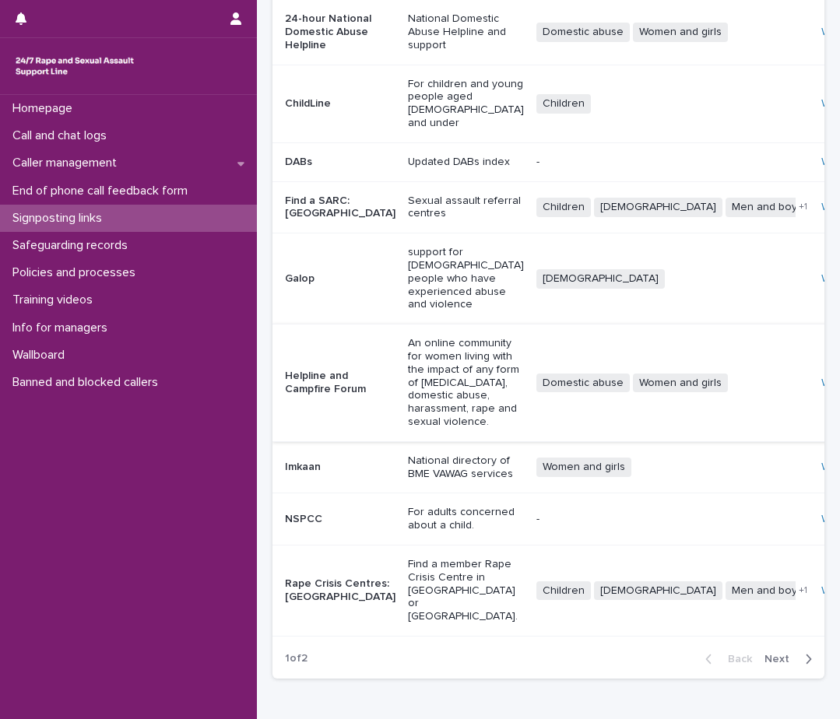
scroll to position [218, 0]
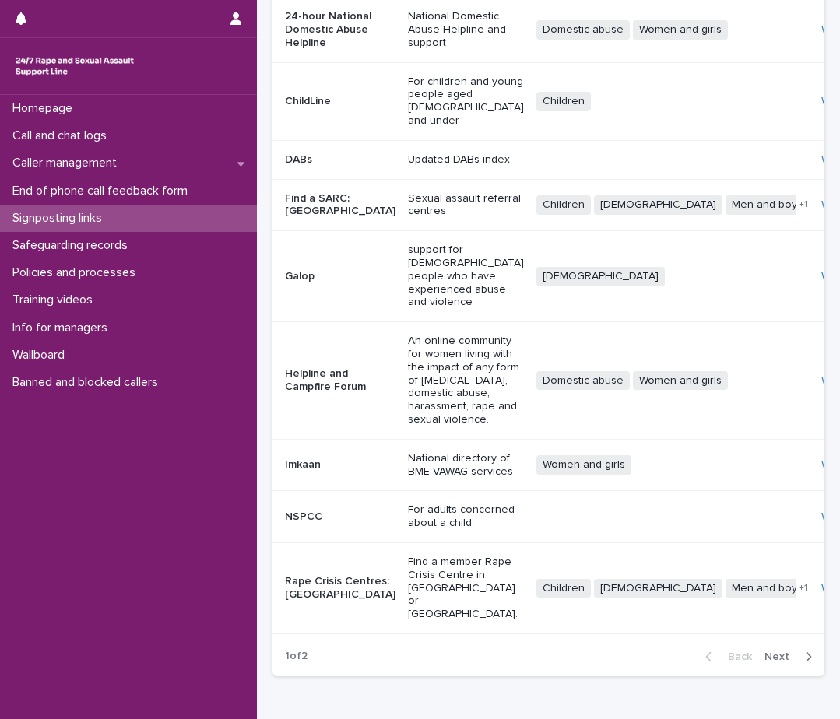
click at [768, 651] on span "Next" at bounding box center [781, 656] width 34 height 11
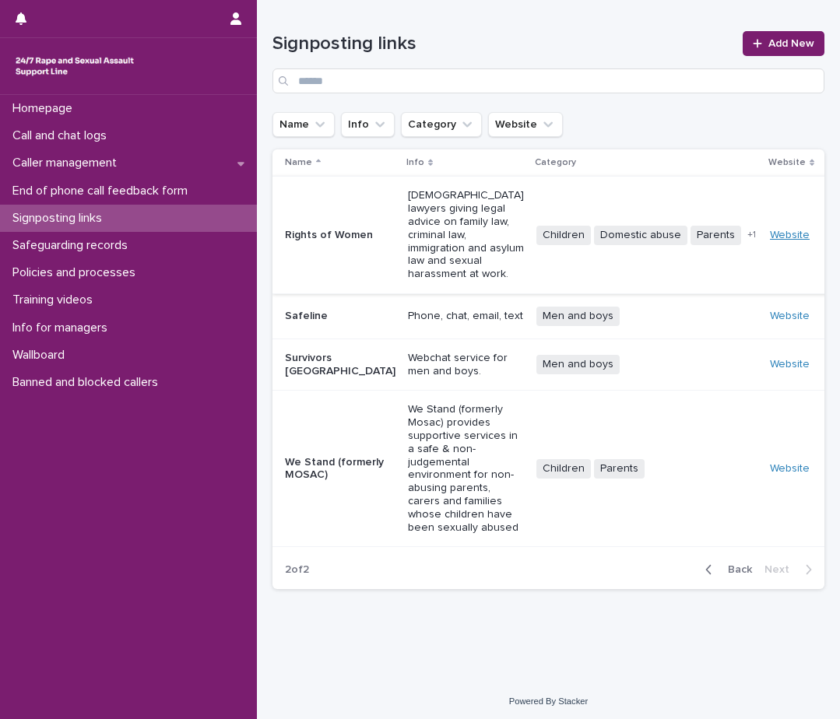
click at [772, 230] on link "Website" at bounding box center [790, 235] width 40 height 11
click at [40, 138] on p "Call and chat logs" at bounding box center [62, 135] width 113 height 15
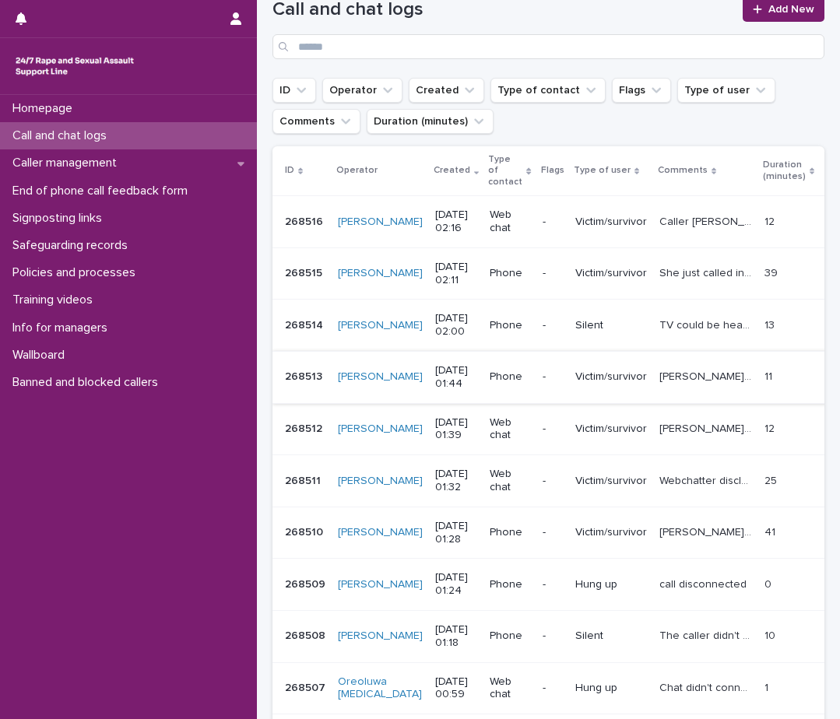
scroll to position [156, 0]
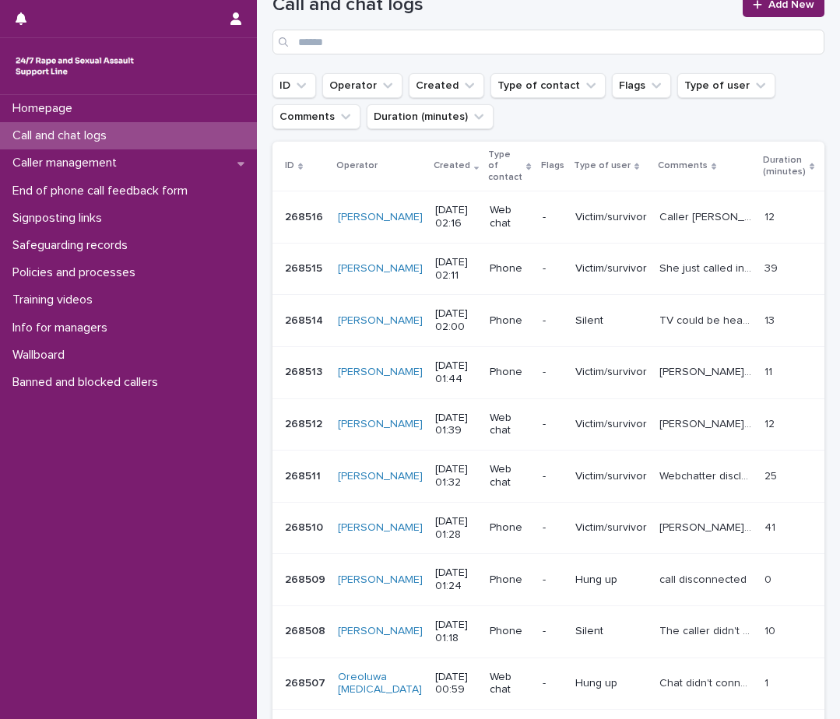
click at [118, 131] on p "Call and chat logs" at bounding box center [62, 135] width 113 height 15
click at [146, 122] on div "Call and chat logs" at bounding box center [128, 135] width 257 height 27
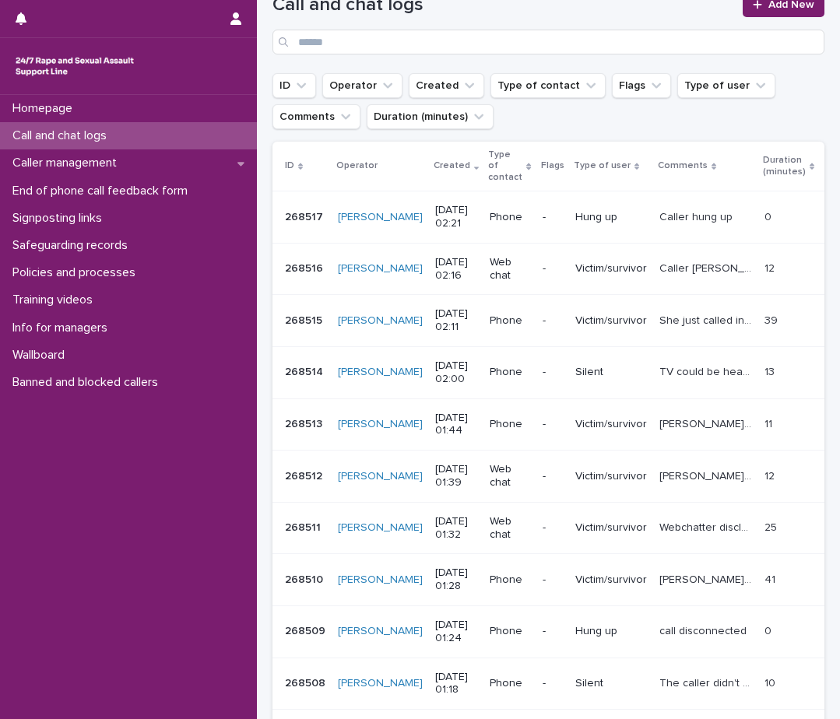
scroll to position [162, 0]
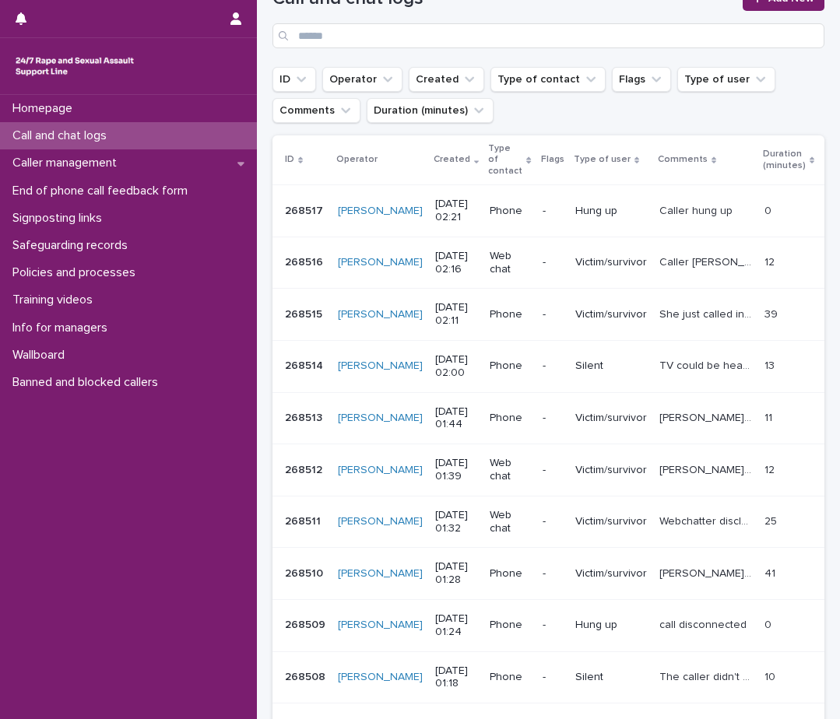
click at [61, 132] on p "Call and chat logs" at bounding box center [62, 135] width 113 height 15
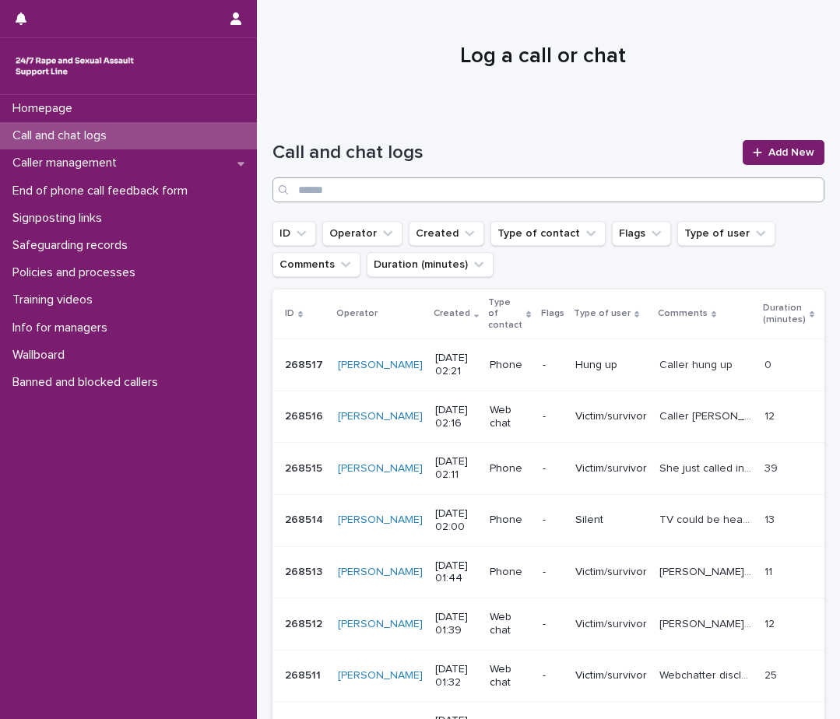
scroll to position [0, 0]
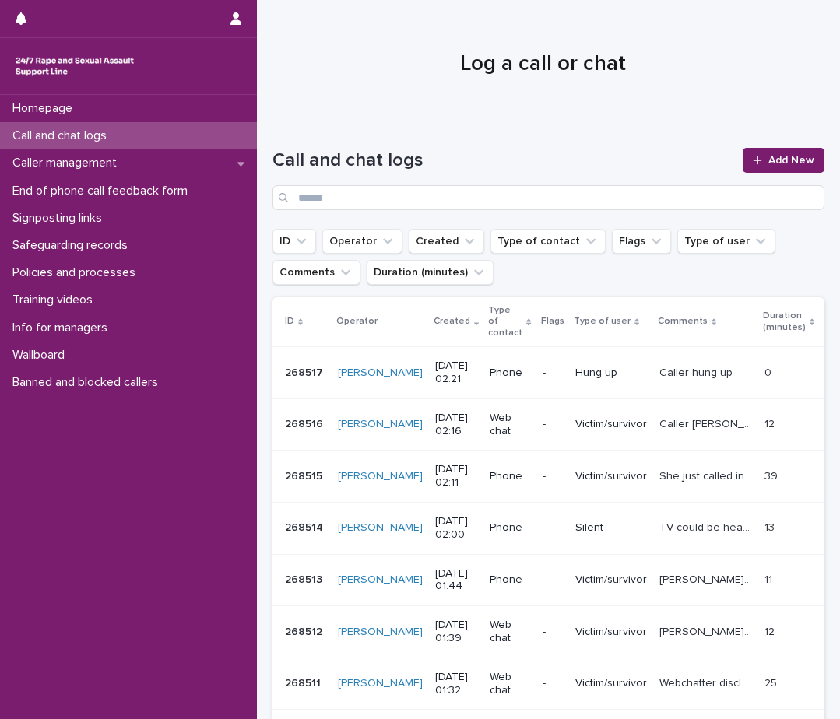
click at [760, 146] on div "Call and chat logs Add New" at bounding box center [548, 173] width 552 height 112
click at [759, 152] on link "Add New" at bounding box center [784, 160] width 82 height 25
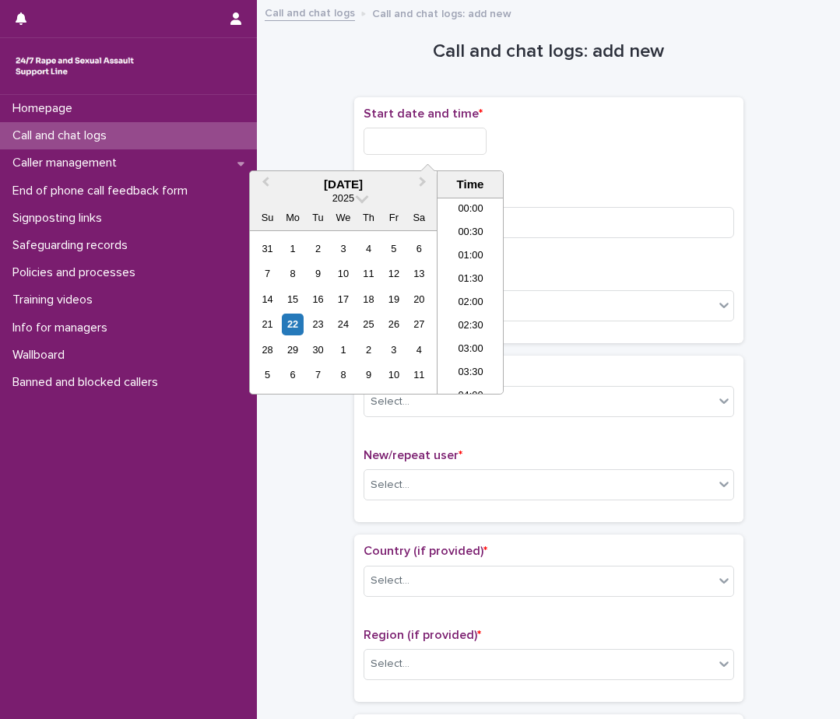
click at [441, 136] on input "text" at bounding box center [424, 141] width 123 height 27
click at [475, 273] on li "01:30" at bounding box center [470, 272] width 66 height 23
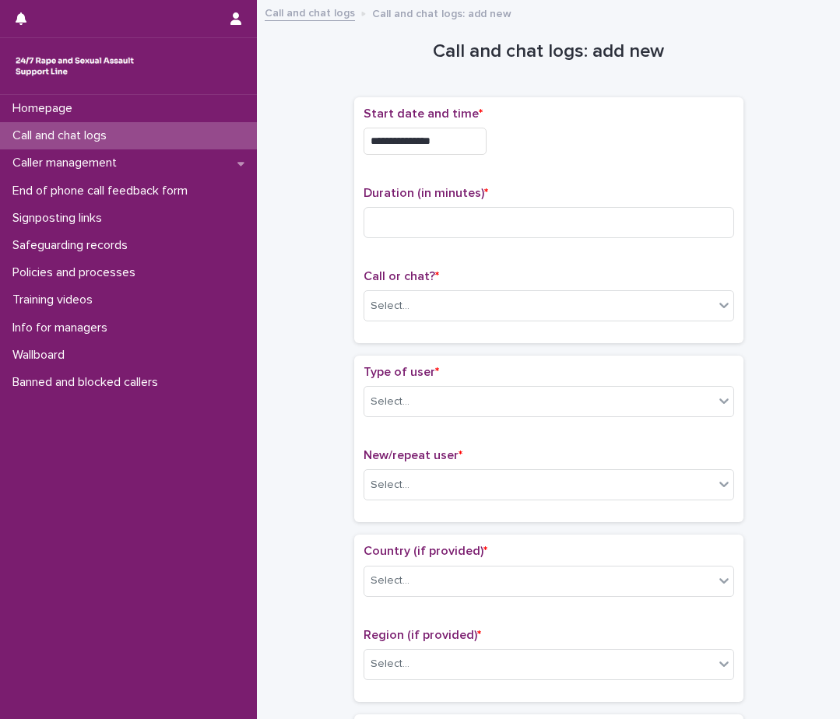
click at [455, 146] on input "**********" at bounding box center [424, 141] width 123 height 27
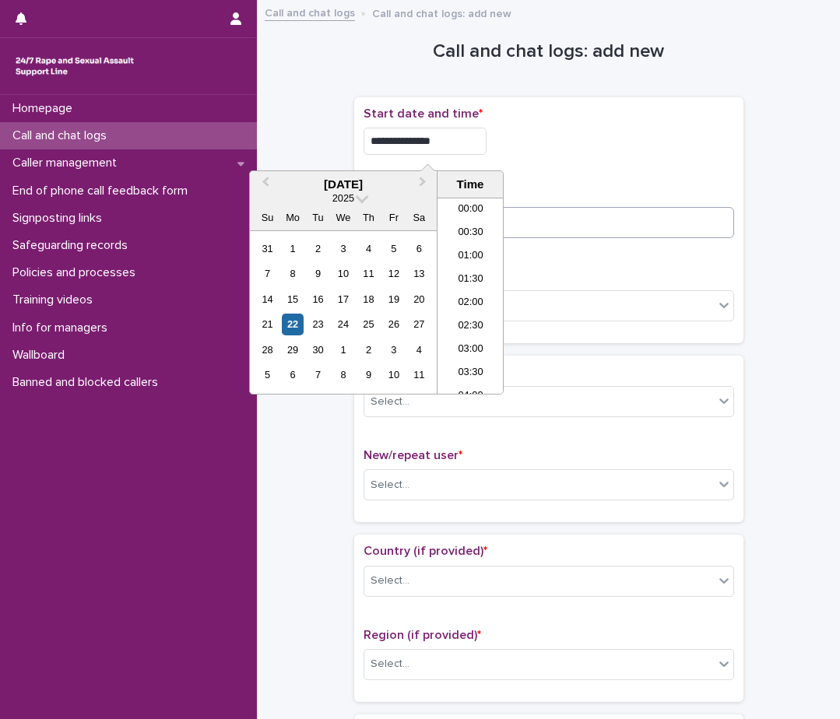
type input "**********"
click at [525, 212] on input at bounding box center [548, 222] width 370 height 31
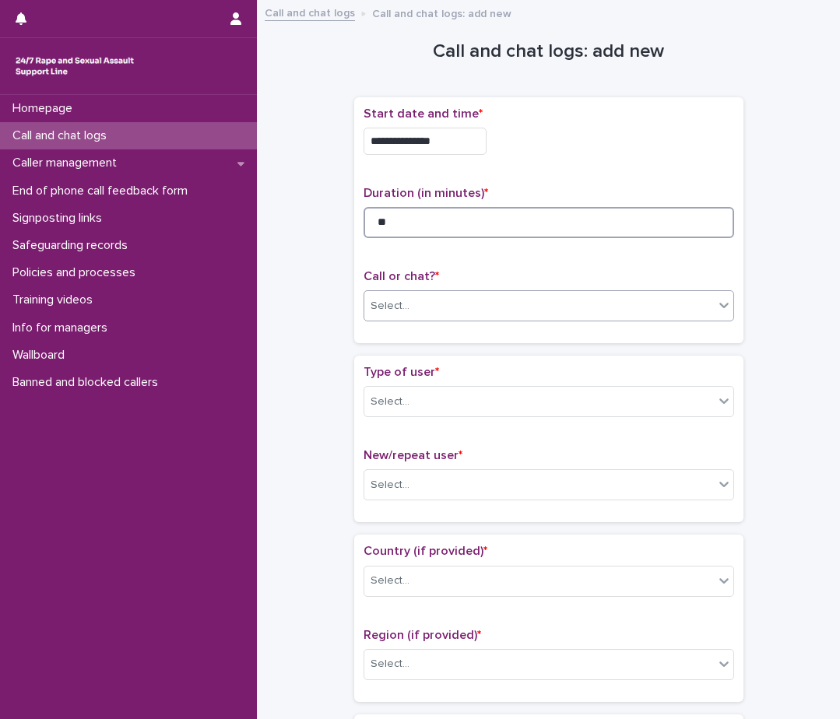
type input "**"
click at [508, 297] on div "Select..." at bounding box center [538, 306] width 349 height 26
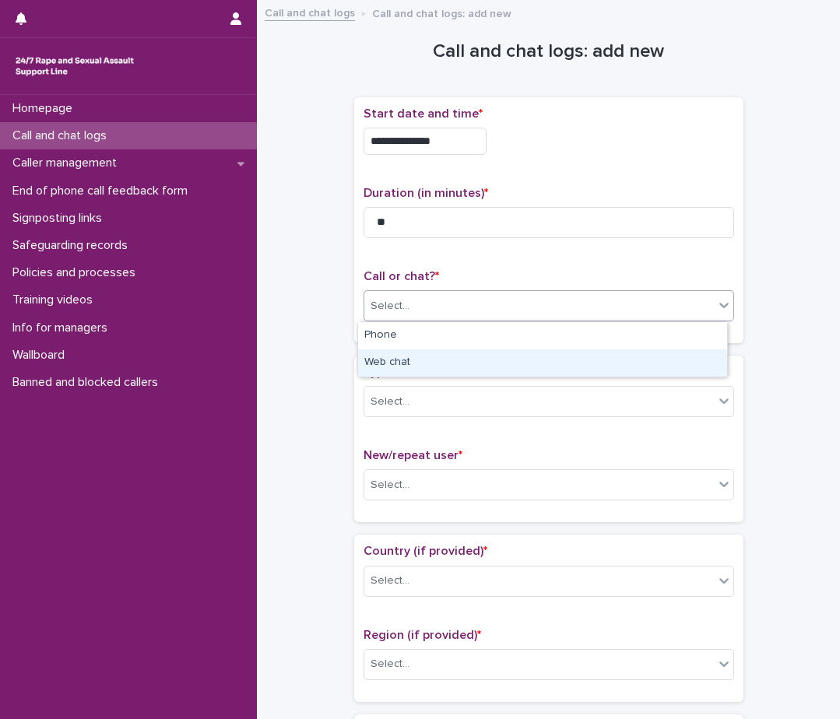
click at [497, 360] on div "Web chat" at bounding box center [542, 362] width 369 height 27
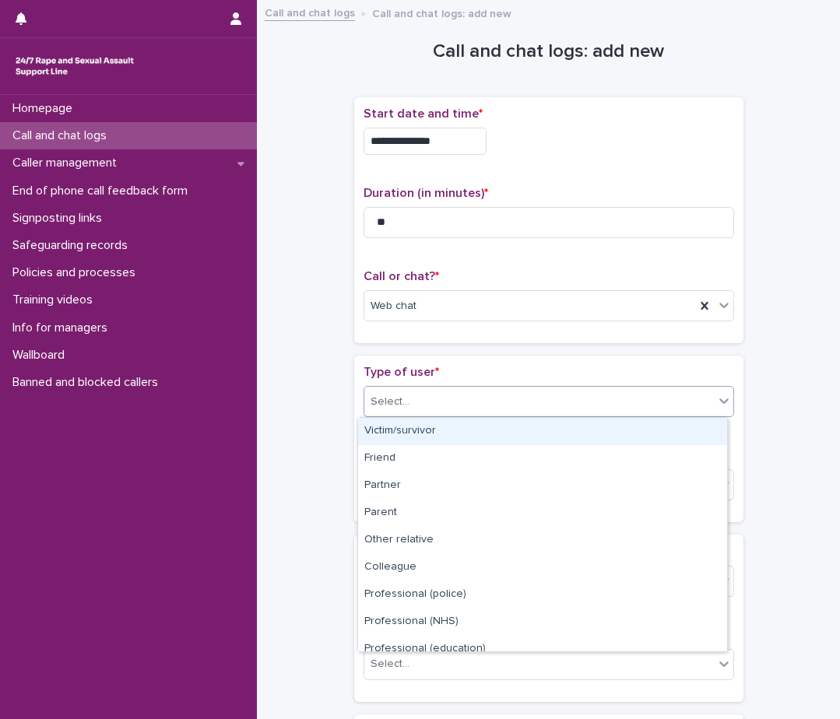
click at [492, 406] on div "Select..." at bounding box center [538, 402] width 349 height 26
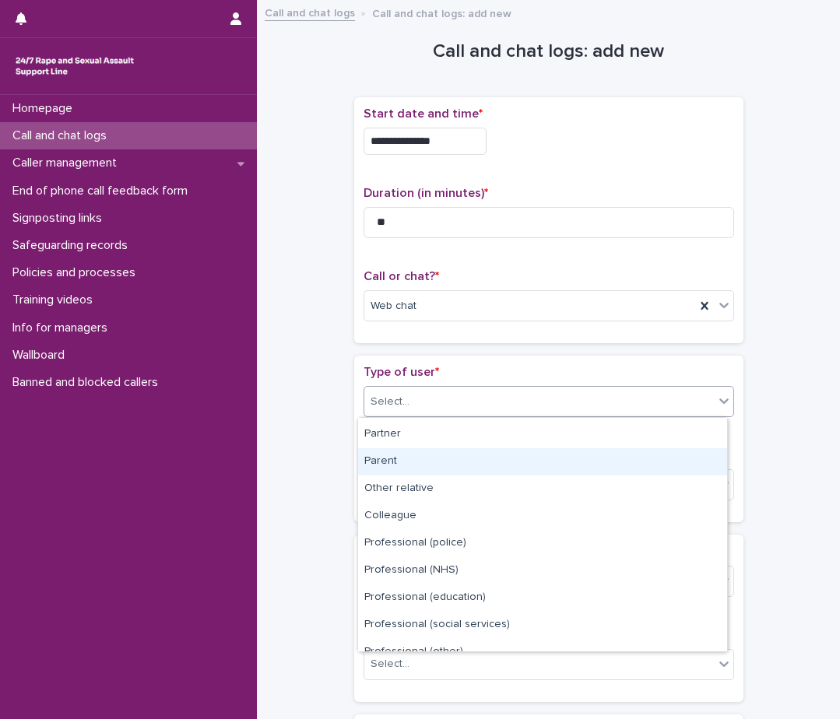
scroll to position [175, 0]
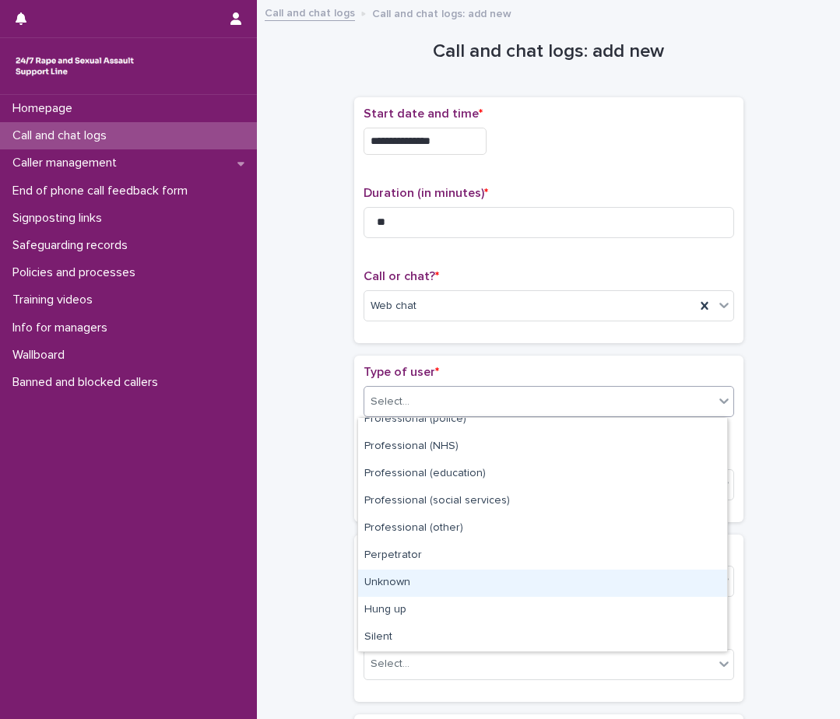
click at [484, 586] on div "Unknown" at bounding box center [542, 583] width 369 height 27
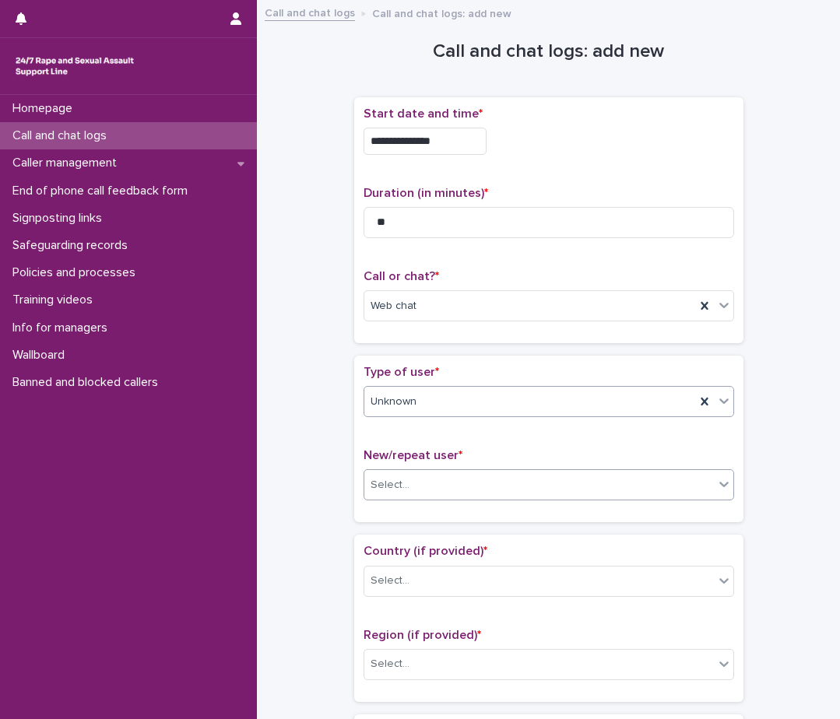
click at [493, 476] on div "Select..." at bounding box center [538, 485] width 349 height 26
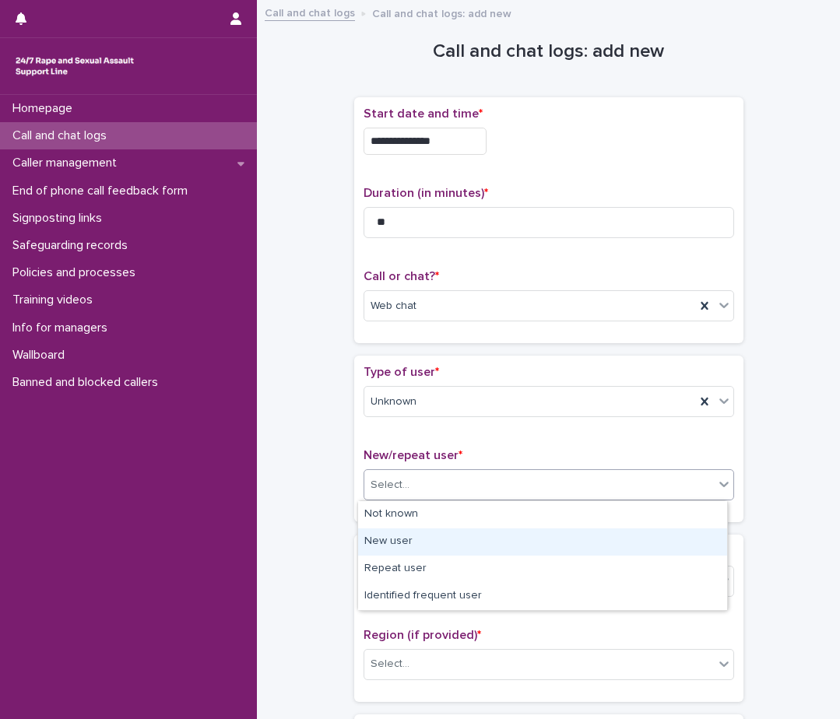
click at [452, 547] on div "New user" at bounding box center [542, 541] width 369 height 27
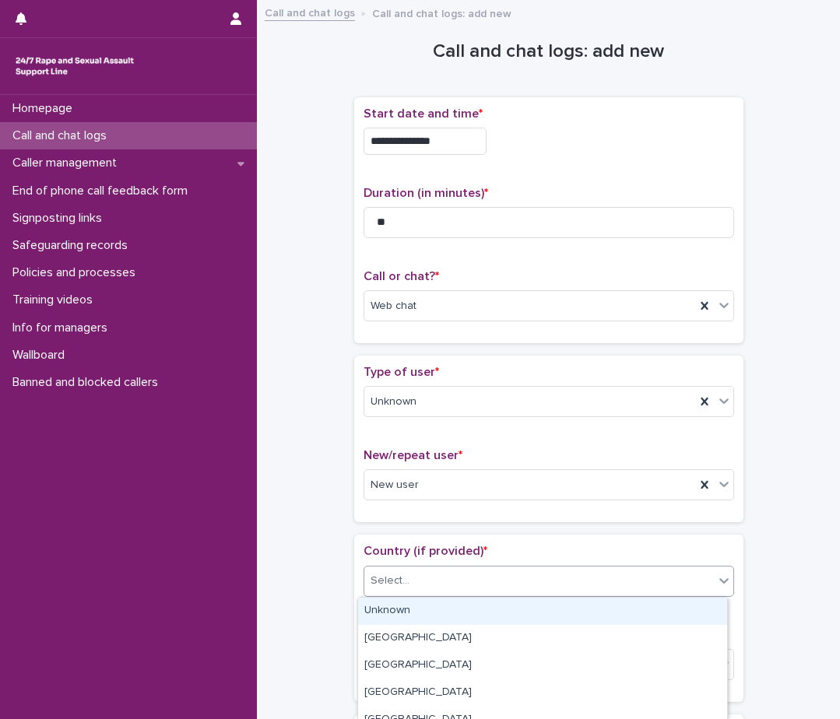
click at [442, 581] on div "Select..." at bounding box center [538, 581] width 349 height 26
click at [444, 602] on div "Unknown" at bounding box center [542, 611] width 369 height 27
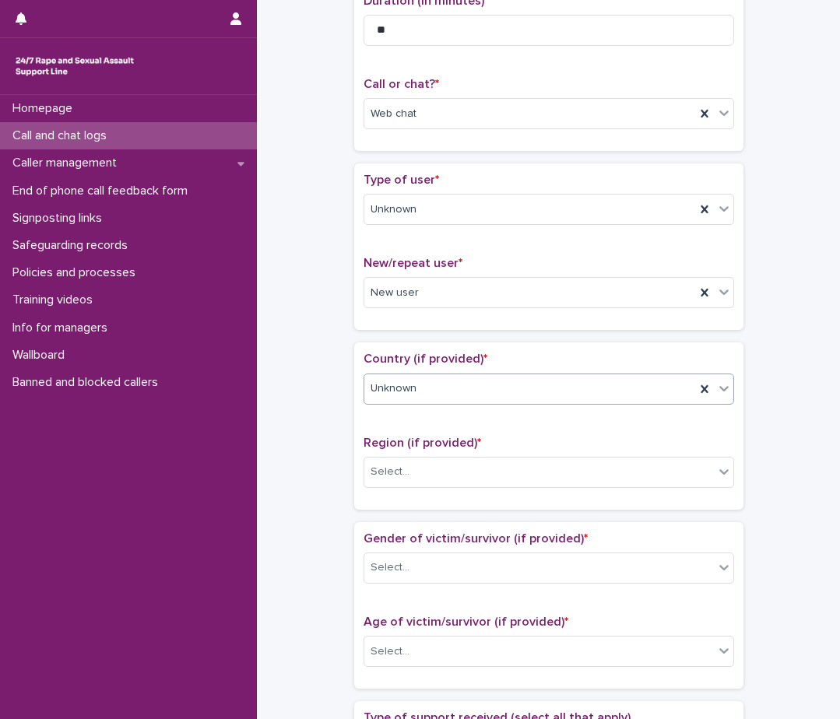
scroll to position [233, 0]
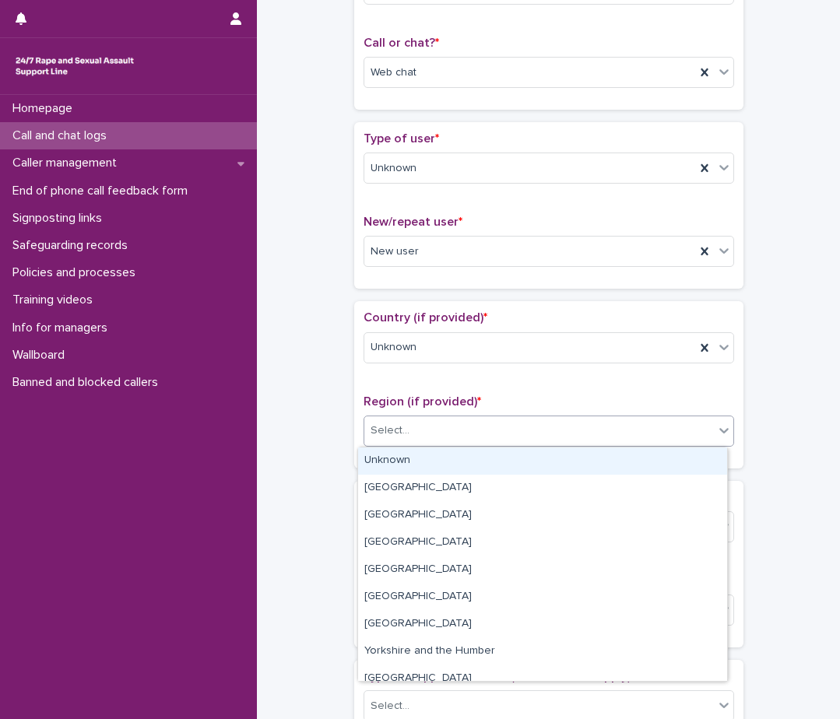
click at [465, 434] on div "Select..." at bounding box center [538, 431] width 349 height 26
click at [457, 453] on div "Unknown" at bounding box center [542, 461] width 369 height 27
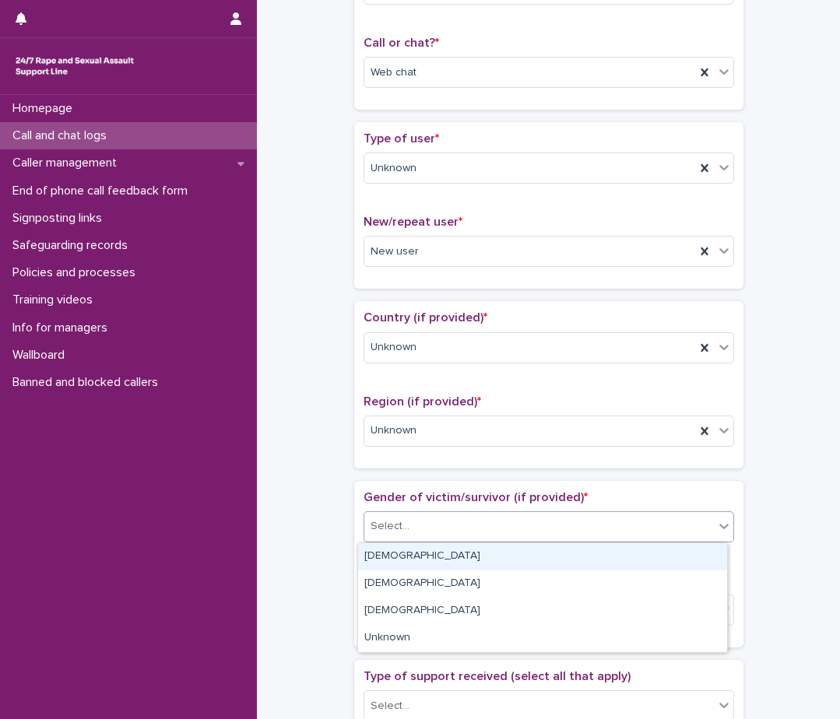
click at [442, 524] on div "Select..." at bounding box center [538, 527] width 349 height 26
click at [432, 552] on div "[DEMOGRAPHIC_DATA]" at bounding box center [542, 556] width 369 height 27
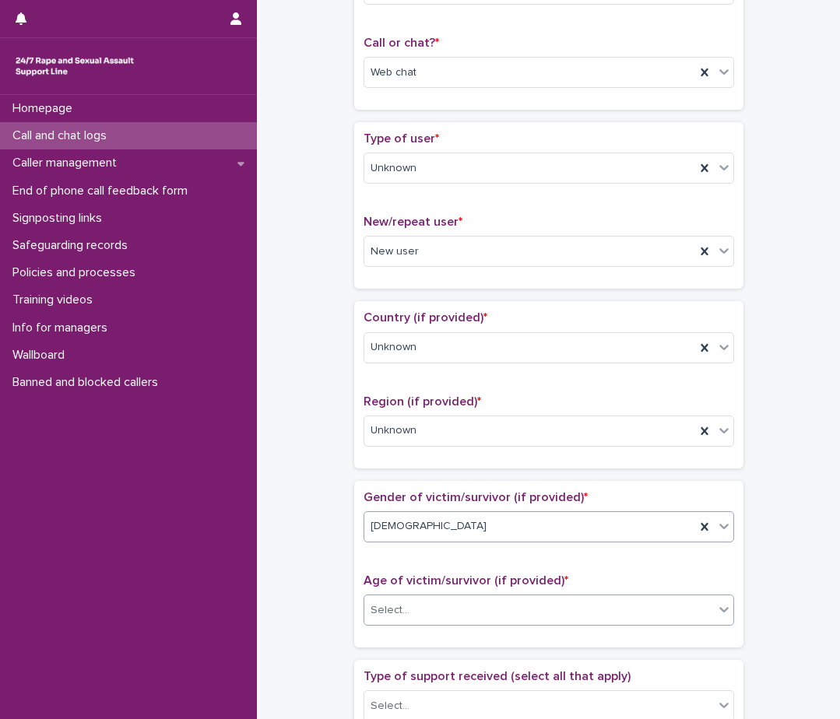
click at [423, 616] on div "Select..." at bounding box center [538, 611] width 349 height 26
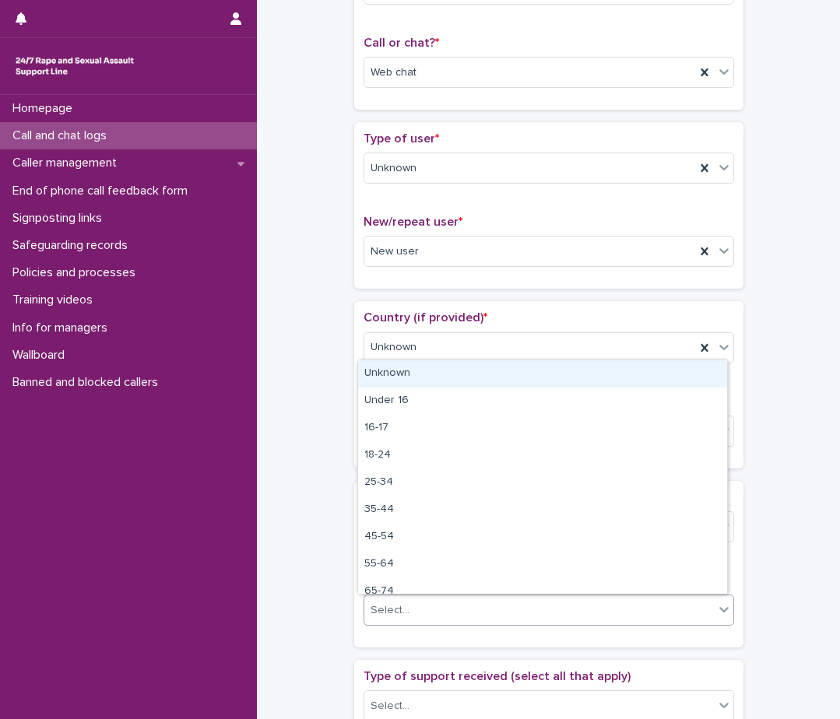
click at [466, 365] on div "Unknown" at bounding box center [542, 373] width 369 height 27
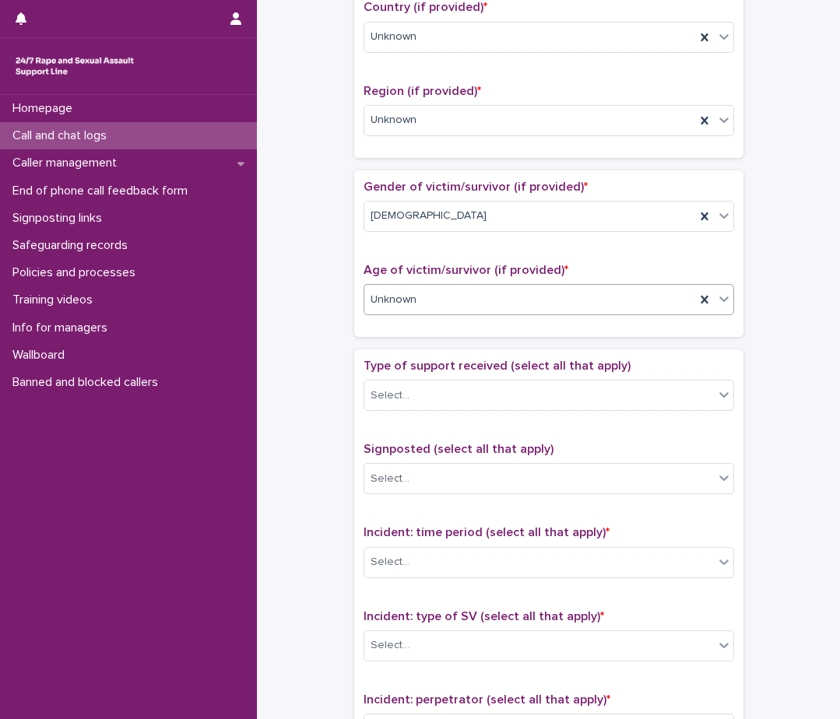
scroll to position [545, 0]
click at [462, 399] on div "Select..." at bounding box center [538, 395] width 349 height 26
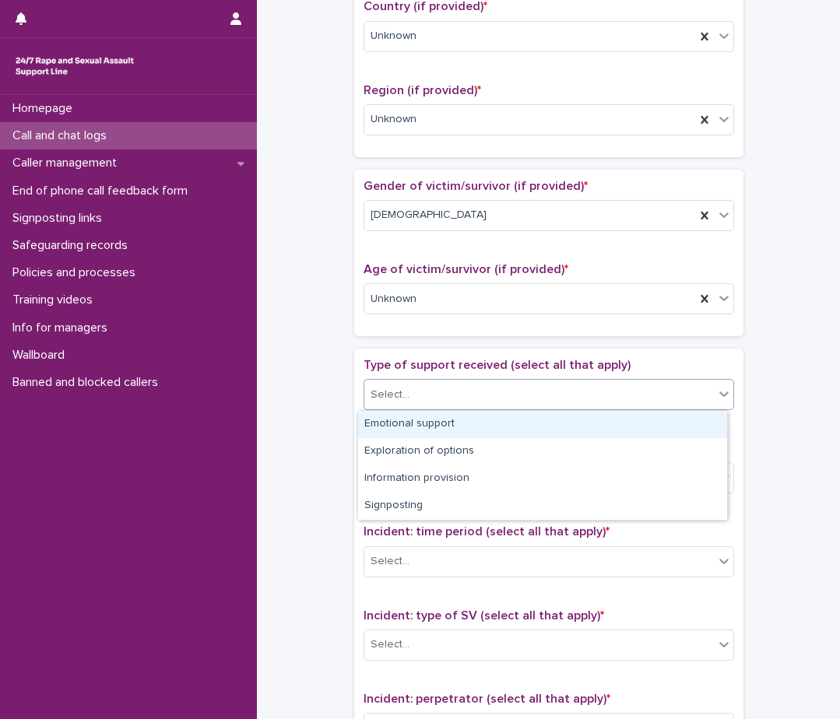
click at [461, 421] on div "Emotional support" at bounding box center [542, 424] width 369 height 27
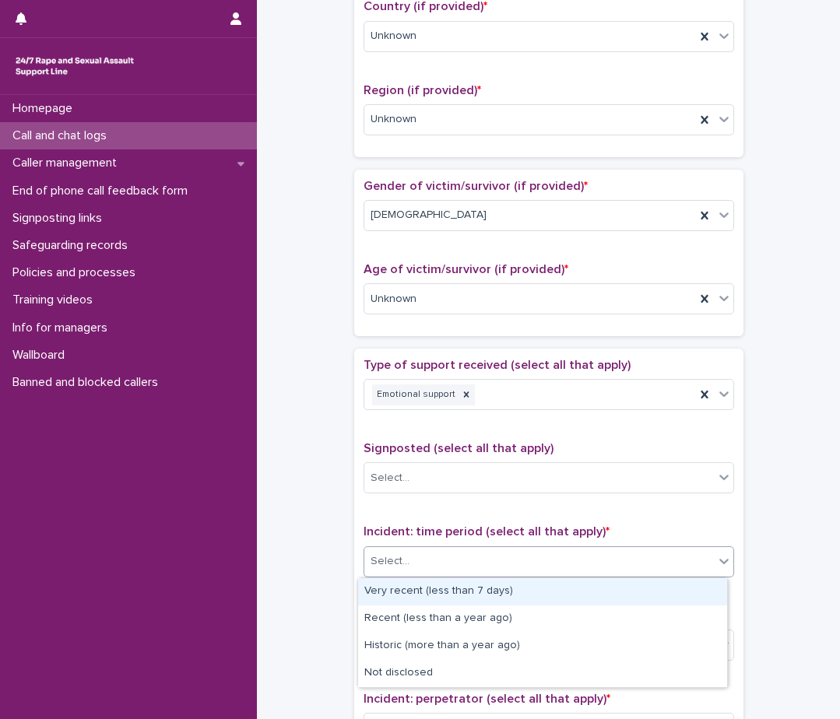
click at [406, 571] on div "Select..." at bounding box center [538, 562] width 349 height 26
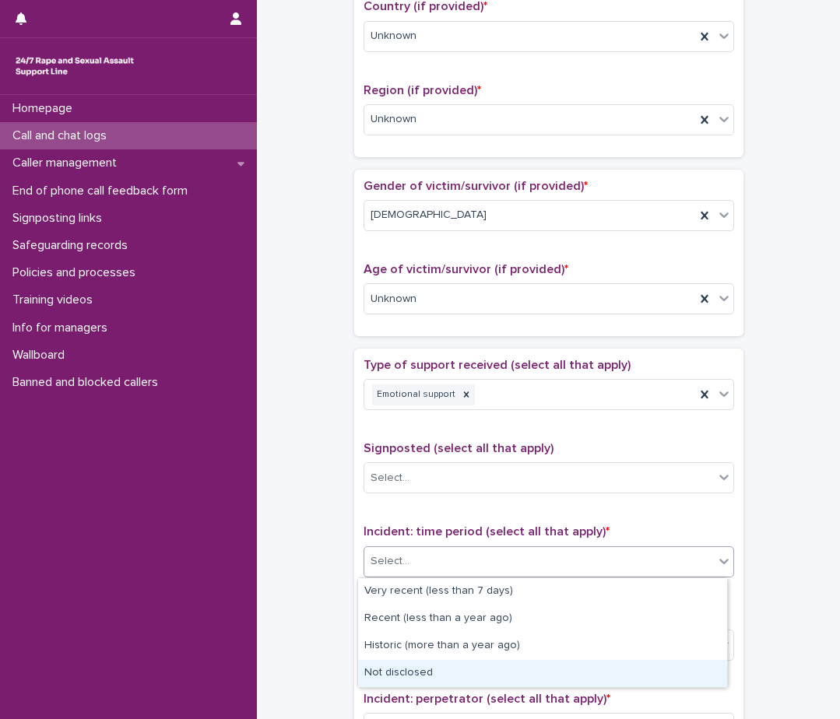
click at [402, 670] on div "Not disclosed" at bounding box center [542, 673] width 369 height 27
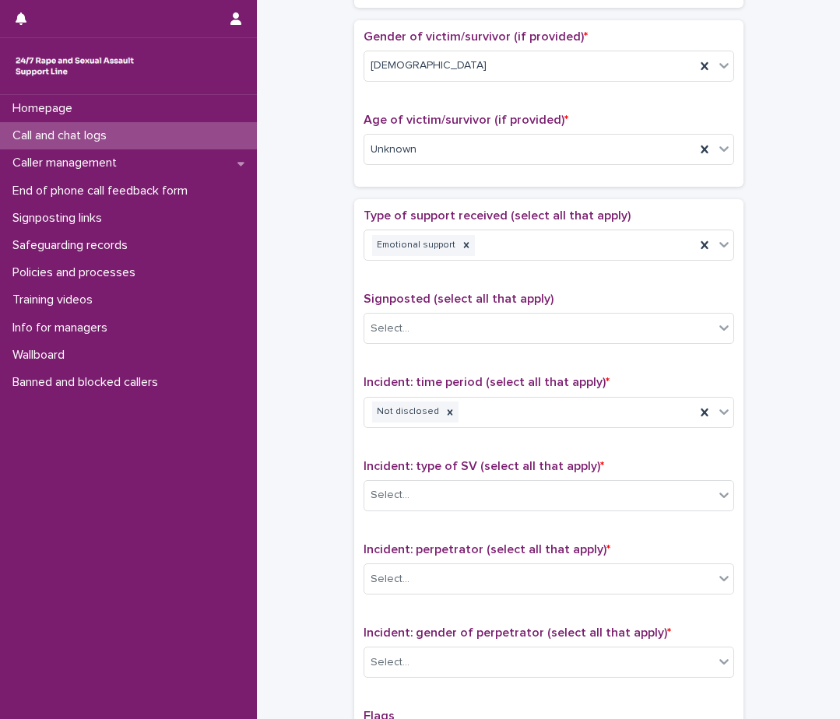
scroll to position [700, 0]
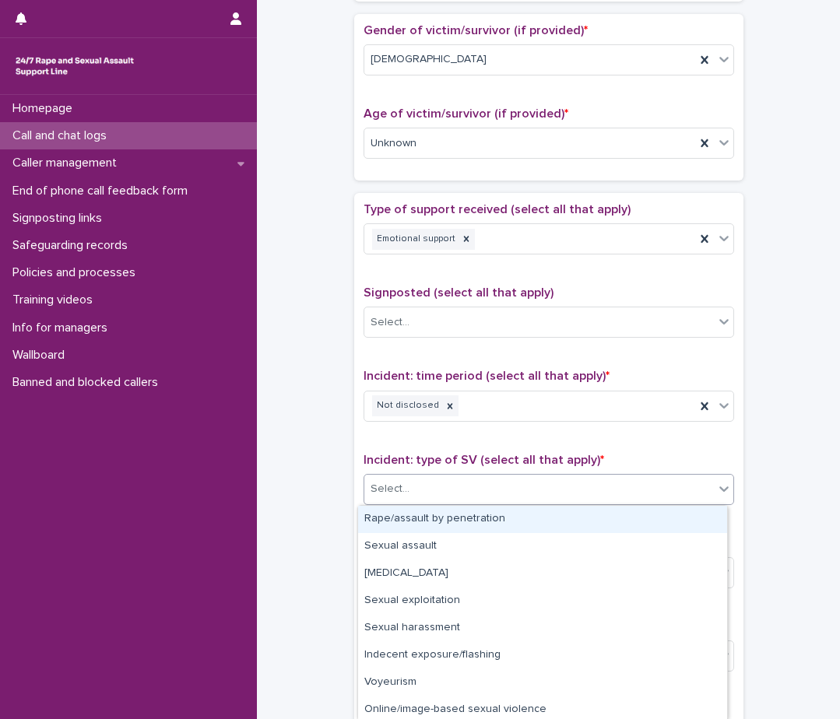
click at [390, 486] on div "Select..." at bounding box center [389, 489] width 39 height 16
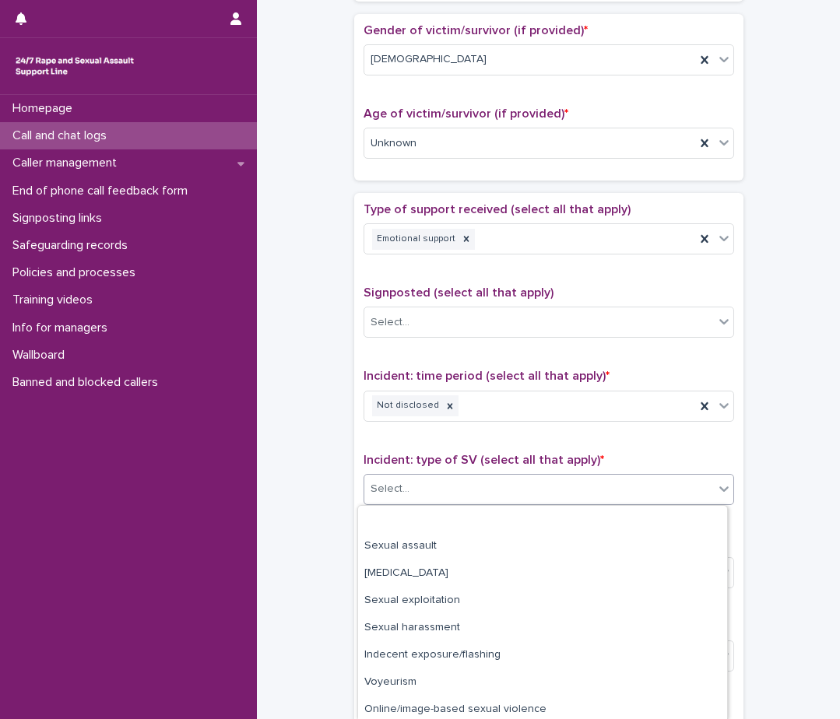
scroll to position [58, 0]
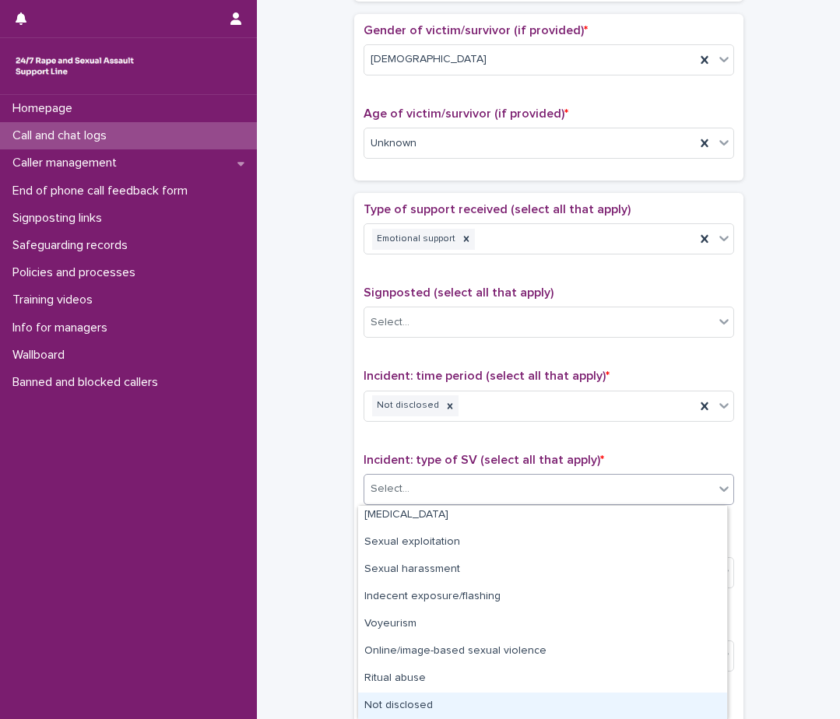
click at [408, 703] on div "Not disclosed" at bounding box center [542, 706] width 369 height 27
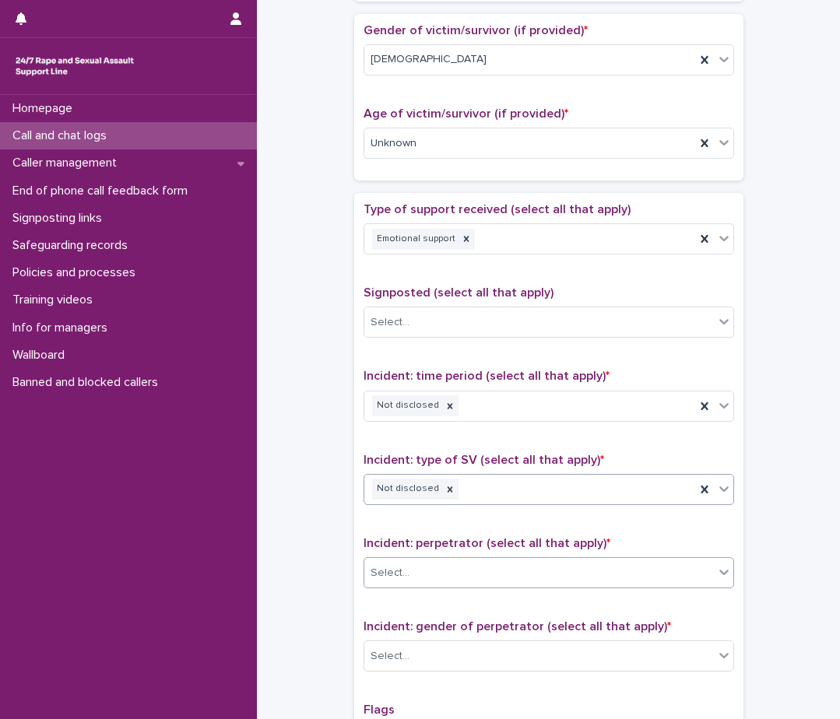
click at [414, 564] on div "Select..." at bounding box center [538, 573] width 349 height 26
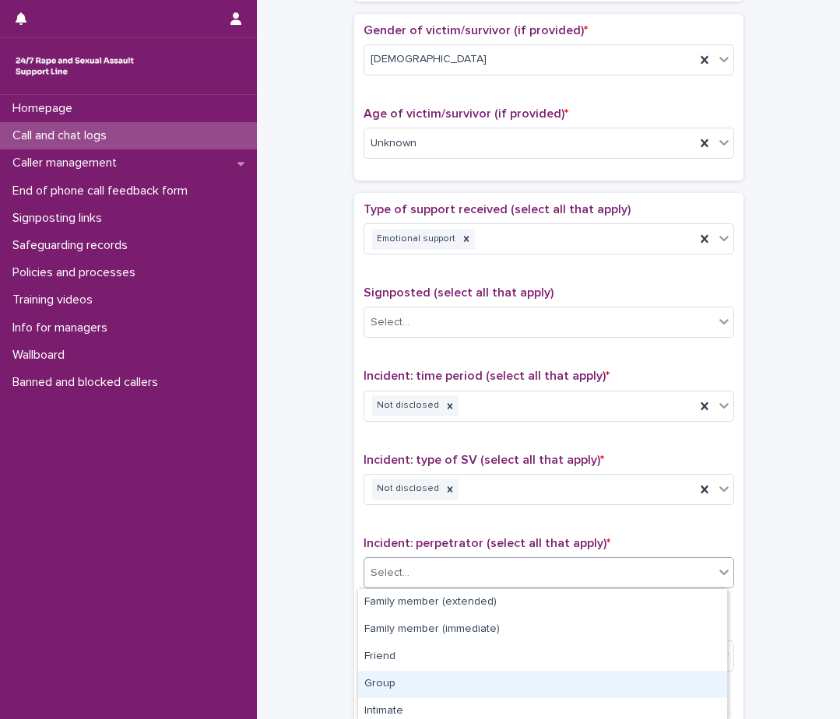
scroll to position [78, 0]
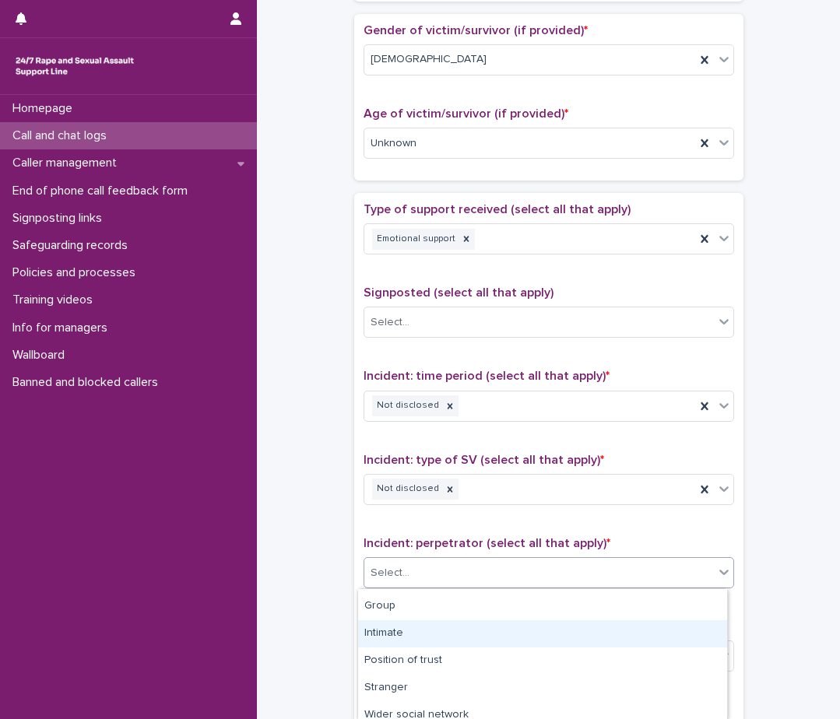
click at [403, 638] on div "Intimate" at bounding box center [542, 633] width 369 height 27
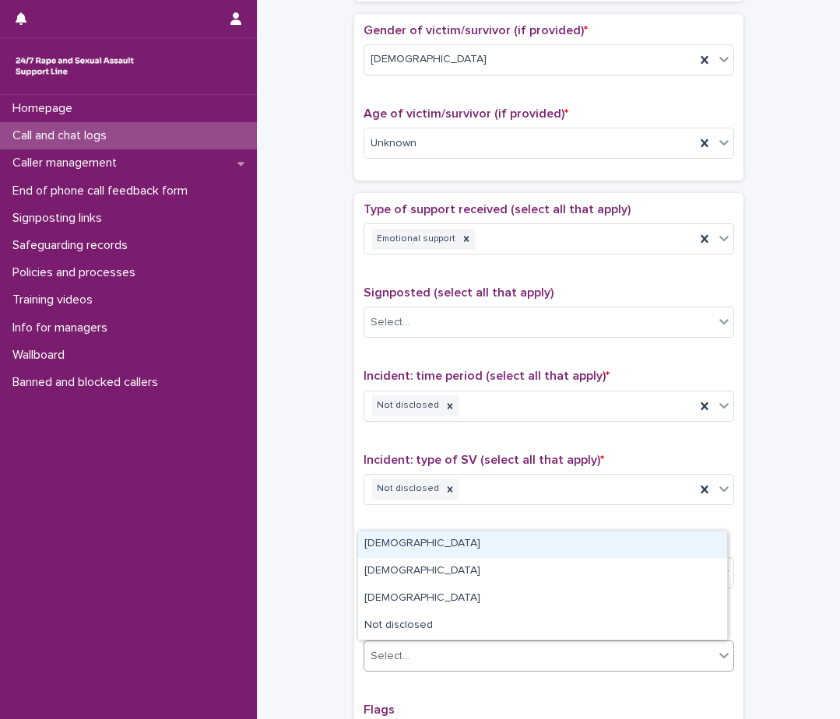
click at [402, 641] on body "**********" at bounding box center [420, 359] width 840 height 719
click at [391, 544] on div "[DEMOGRAPHIC_DATA]" at bounding box center [542, 544] width 369 height 27
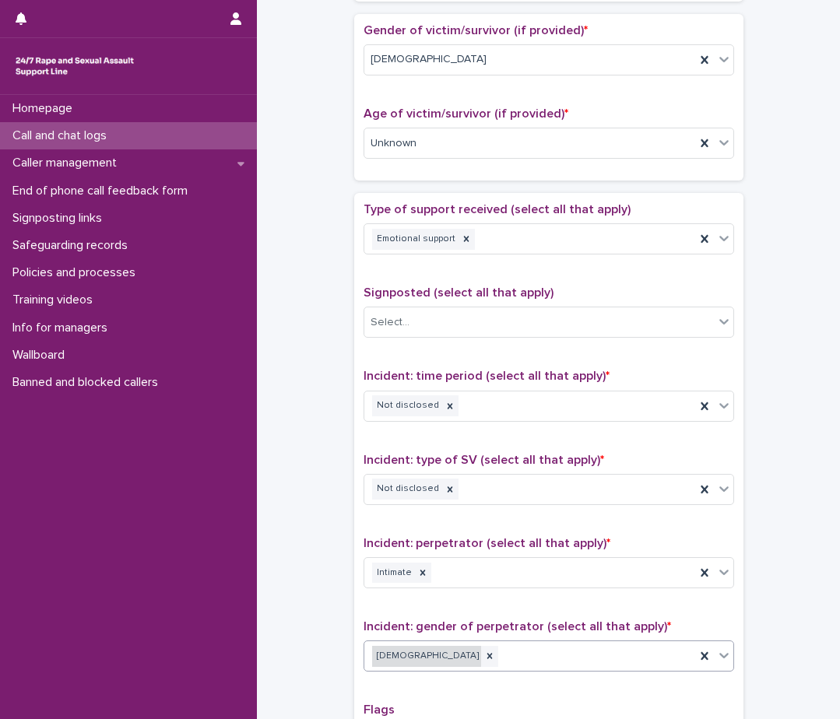
scroll to position [1003, 0]
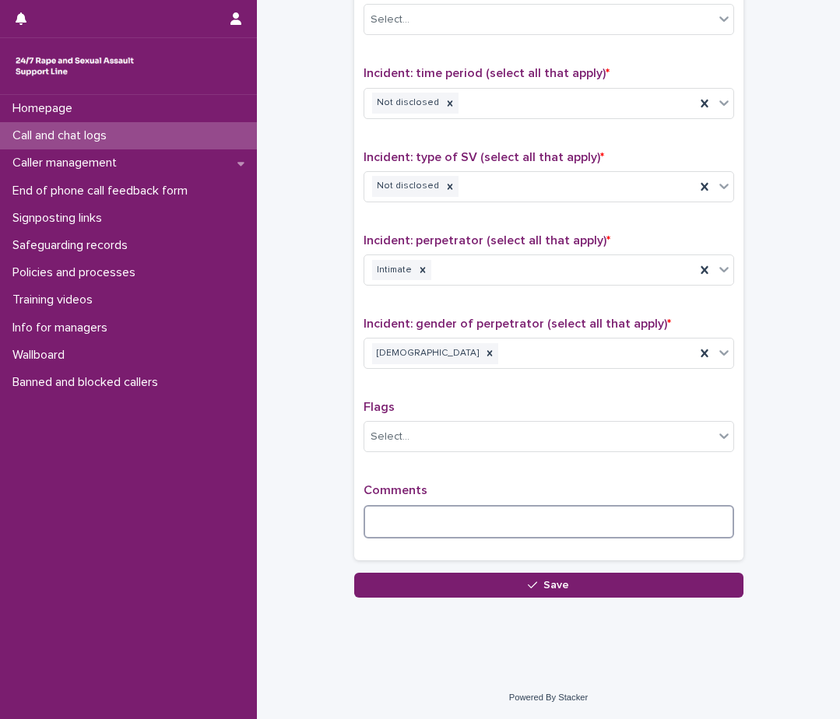
click at [386, 525] on textarea at bounding box center [548, 521] width 370 height 33
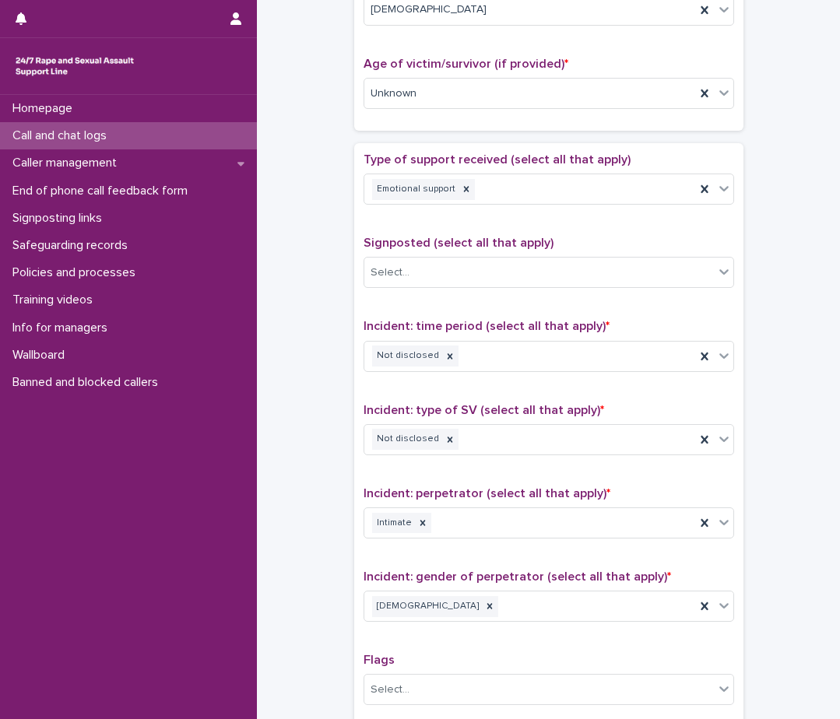
scroll to position [692, 0]
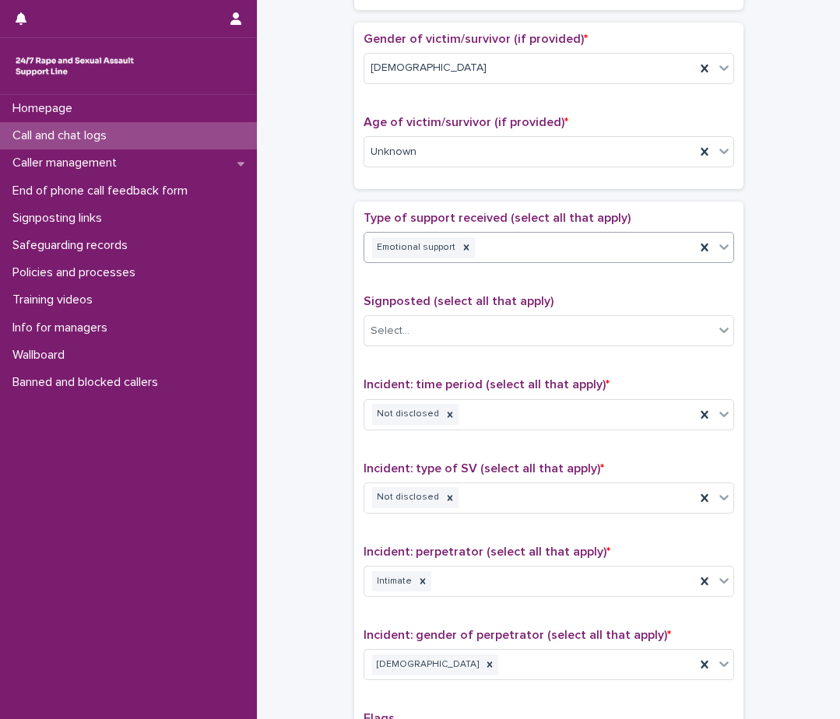
type textarea "**********"
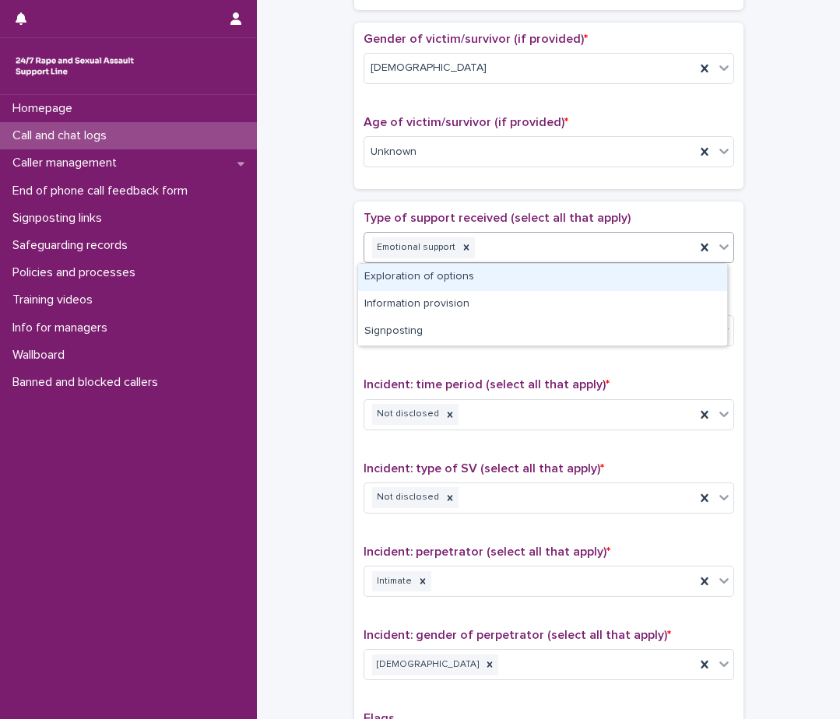
click at [724, 243] on icon at bounding box center [724, 247] width 16 height 16
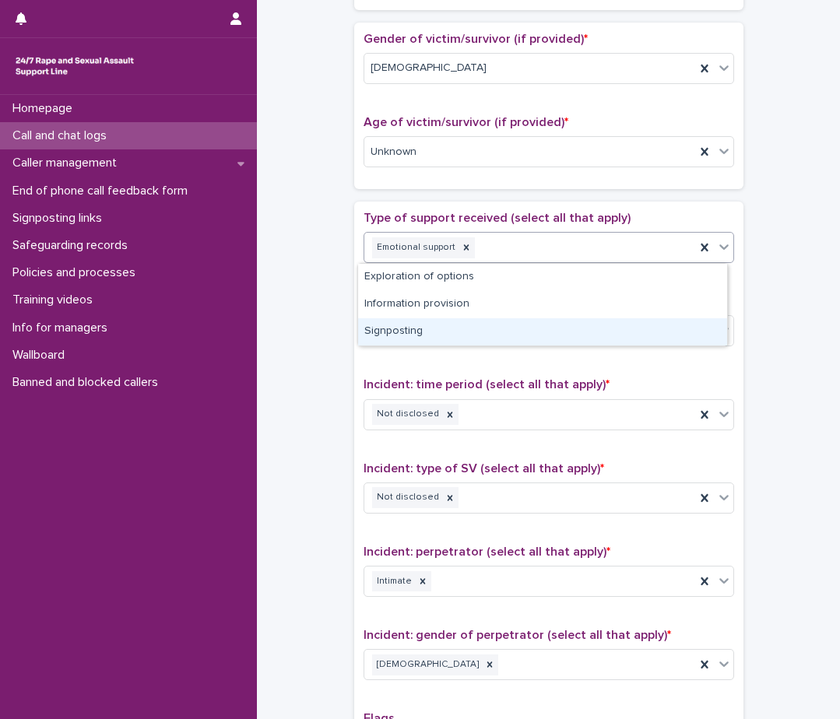
click at [455, 333] on div "Signposting" at bounding box center [542, 331] width 369 height 27
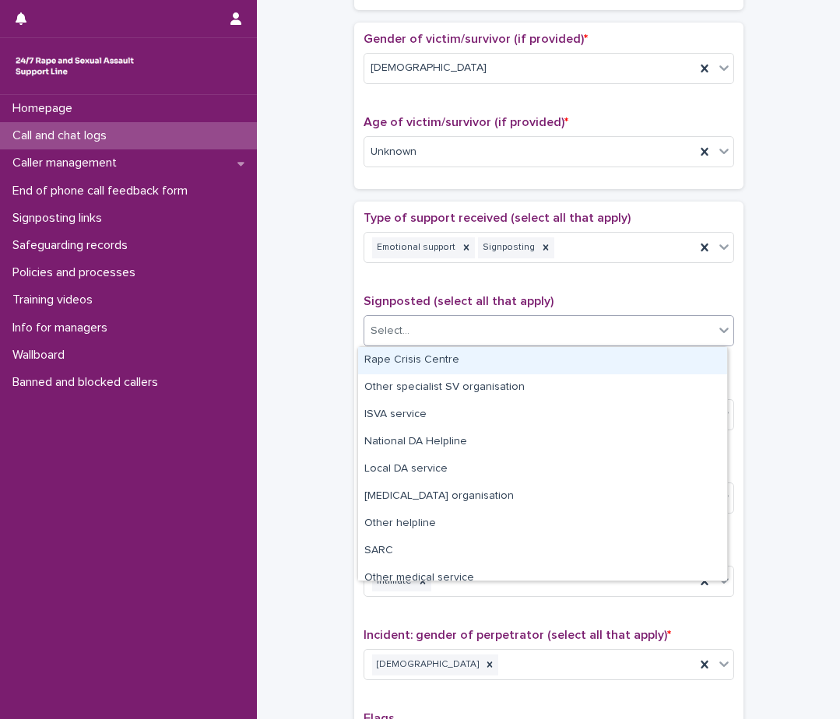
click at [455, 333] on div "Select..." at bounding box center [538, 331] width 349 height 26
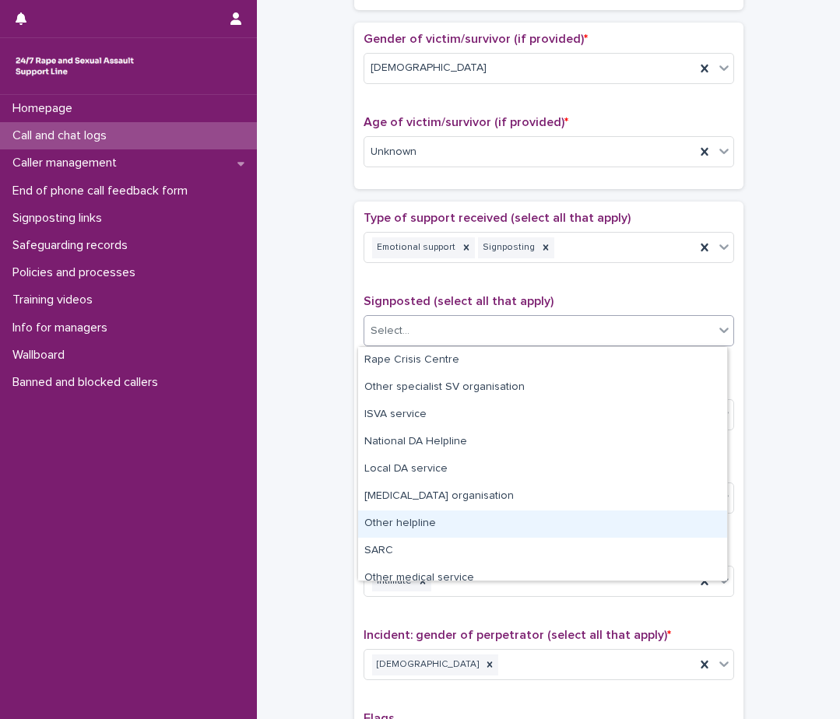
scroll to position [93, 0]
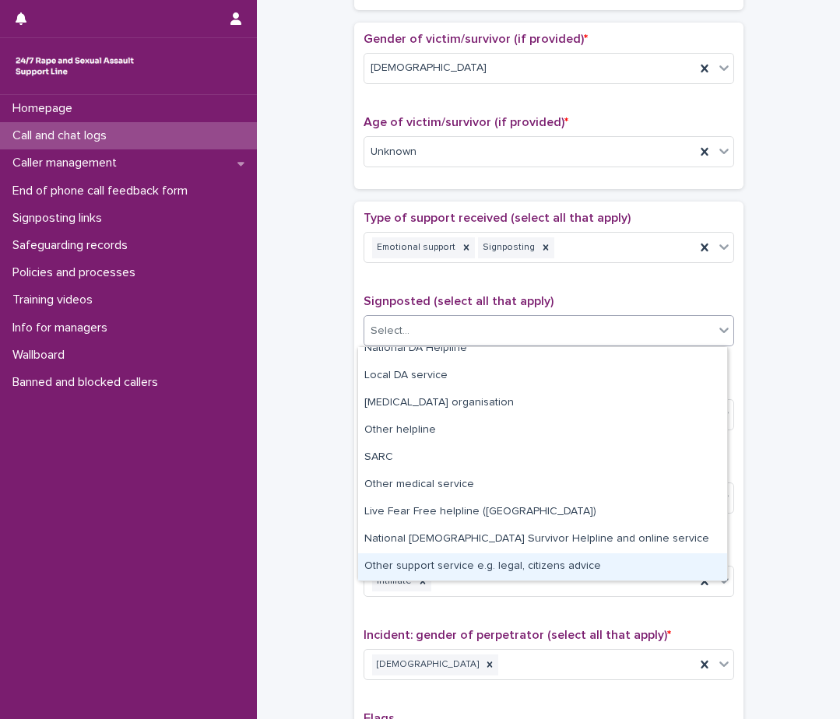
click at [484, 561] on div "Other support service e.g. legal, citizens advice" at bounding box center [542, 566] width 369 height 27
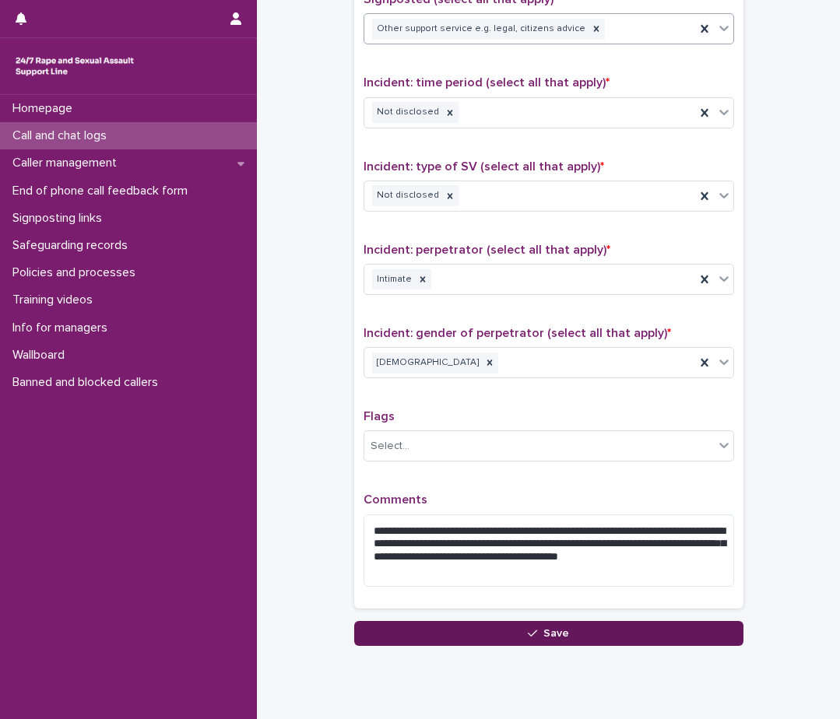
scroll to position [1003, 0]
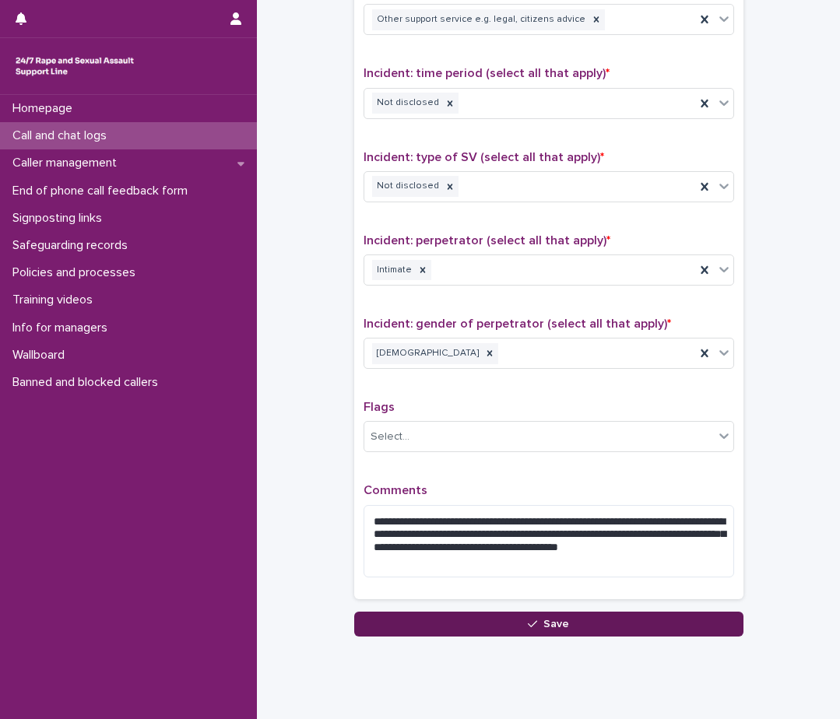
click at [486, 615] on button "Save" at bounding box center [548, 624] width 389 height 25
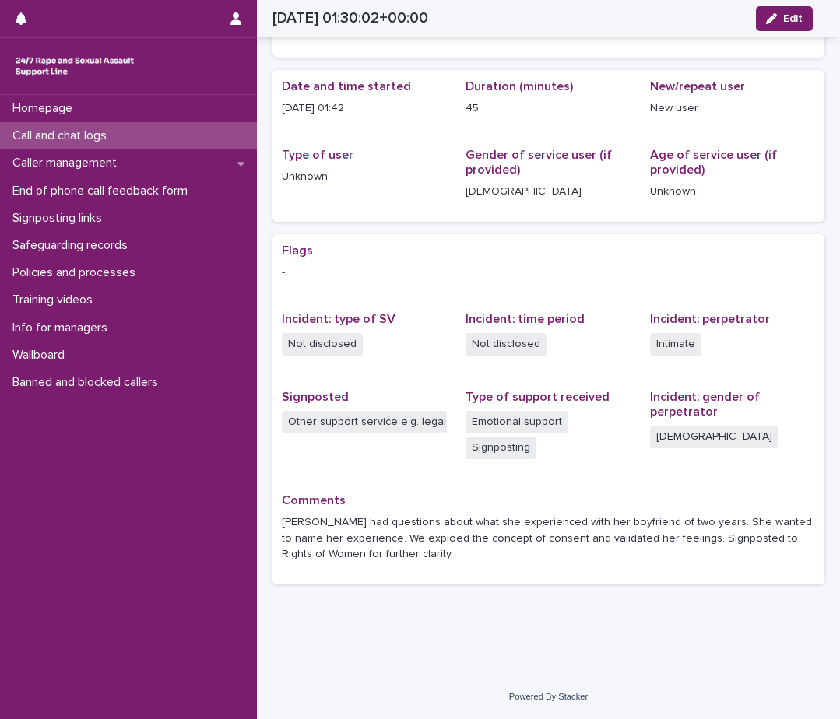
scroll to position [104, 0]
click at [67, 518] on div "Homepage Call and chat logs Caller management End of phone call feedback form S…" at bounding box center [128, 407] width 257 height 624
